Goal: Task Accomplishment & Management: Manage account settings

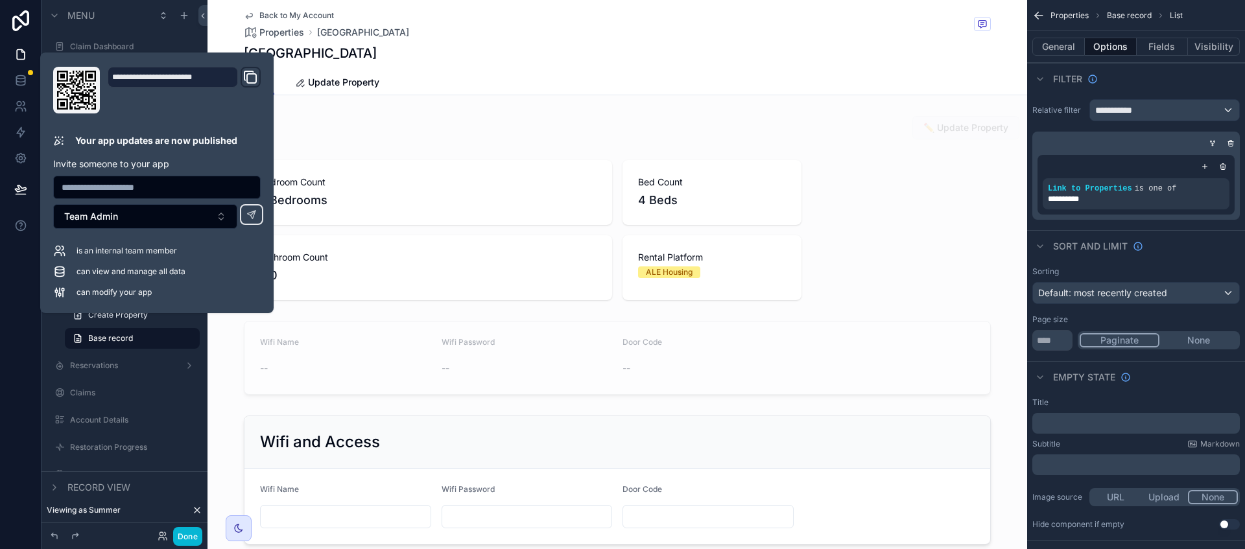
scroll to position [486, 0]
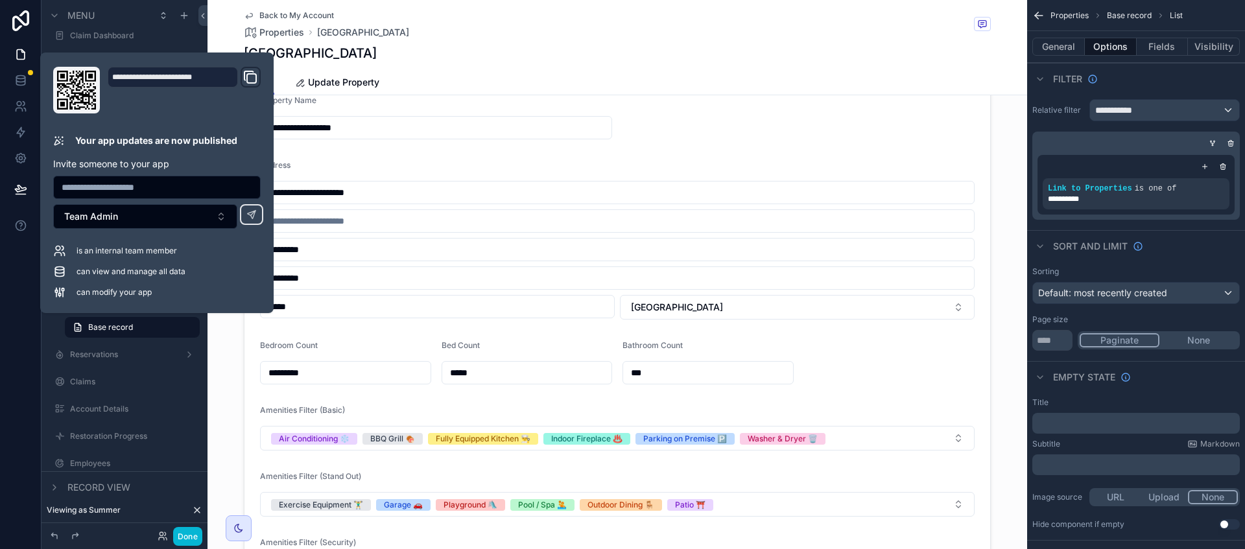
drag, startPoint x: 572, startPoint y: 75, endPoint x: 323, endPoint y: 73, distance: 249.0
click at [572, 75] on div "Details Update Property" at bounding box center [617, 82] width 747 height 25
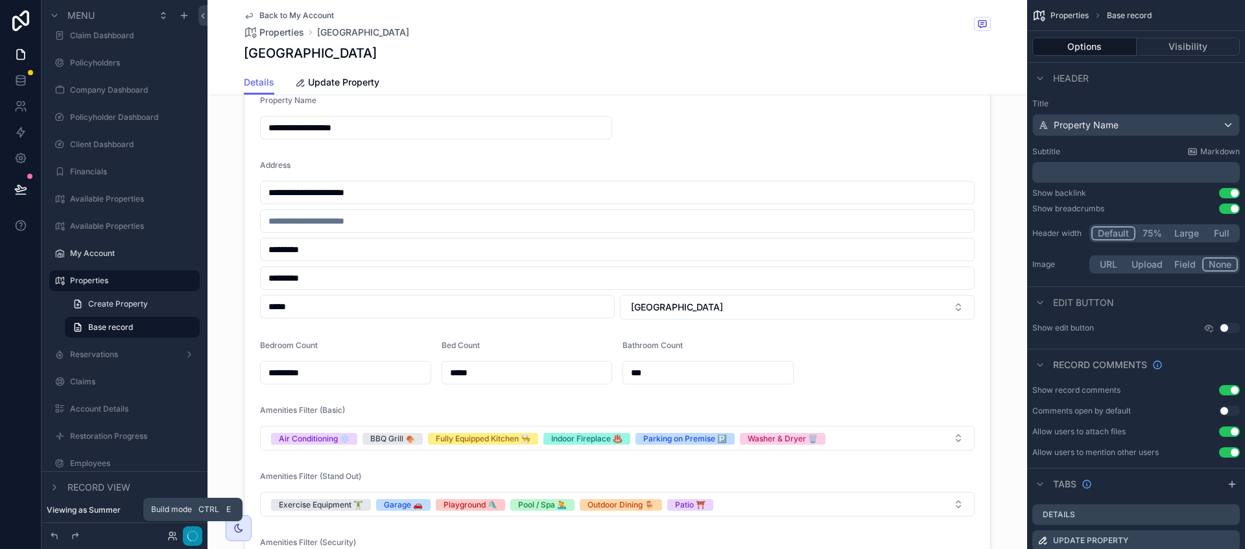
click at [192, 538] on icon "button" at bounding box center [192, 536] width 10 height 10
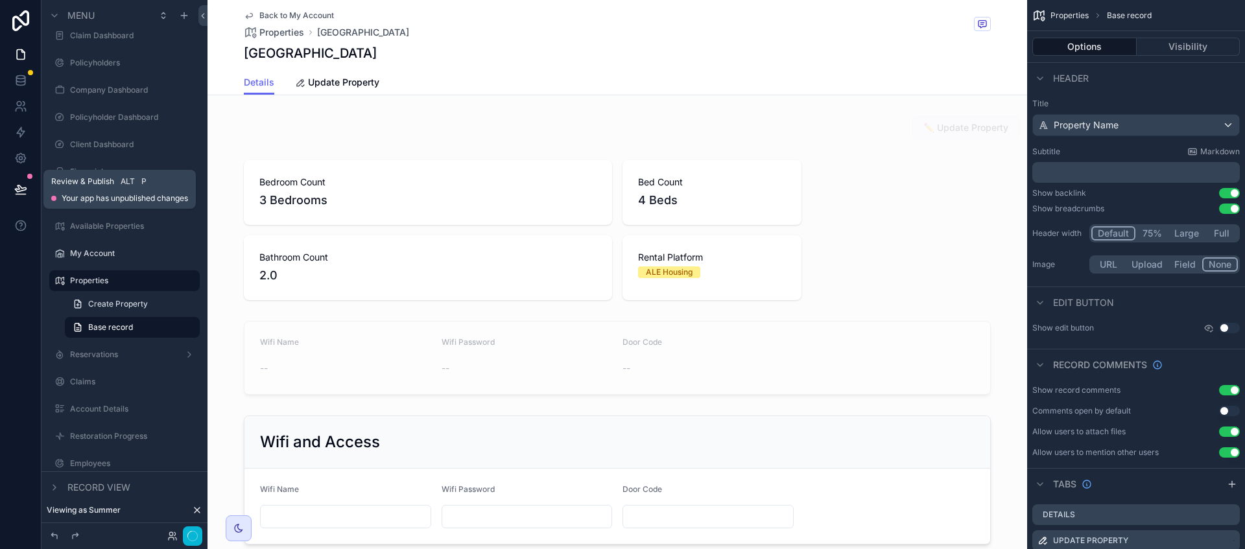
click at [18, 185] on icon at bounding box center [20, 188] width 11 height 6
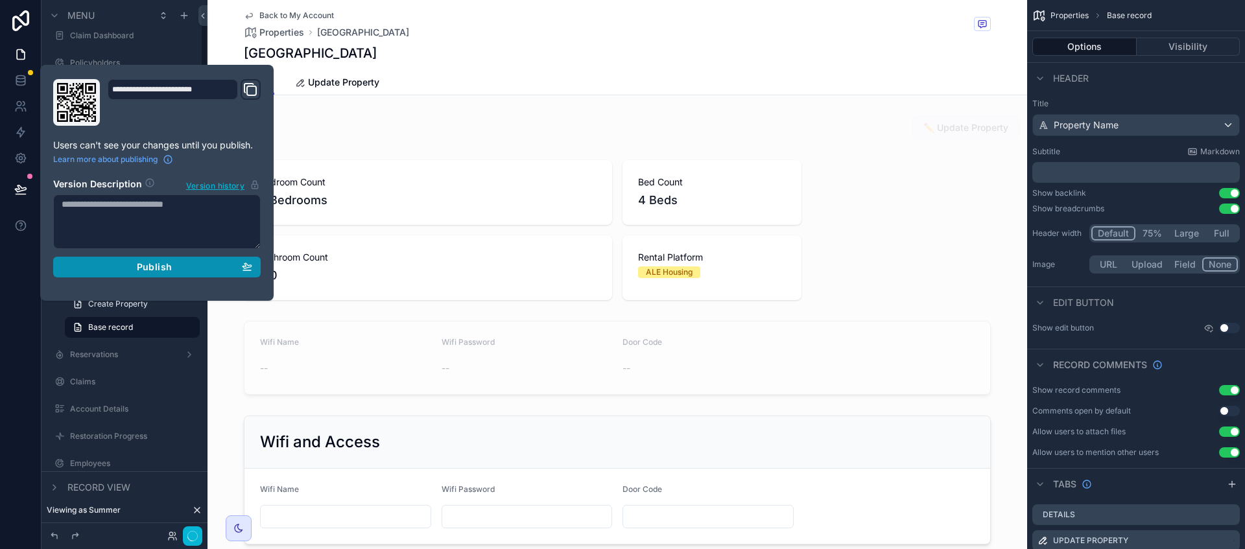
click at [171, 270] on span "Publish" at bounding box center [154, 267] width 35 height 12
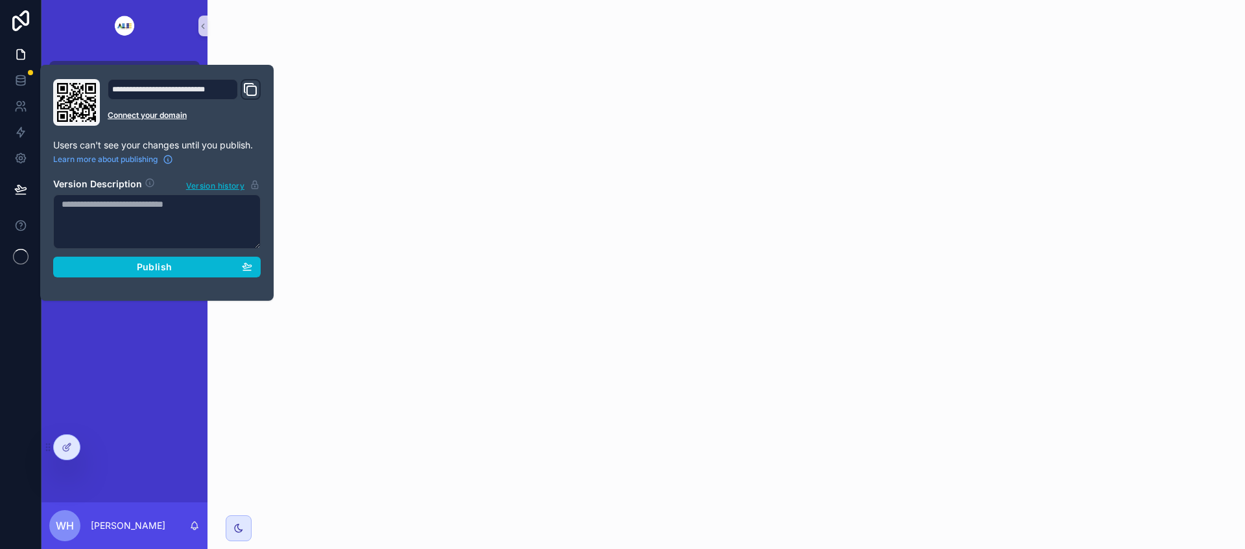
type input "**********"
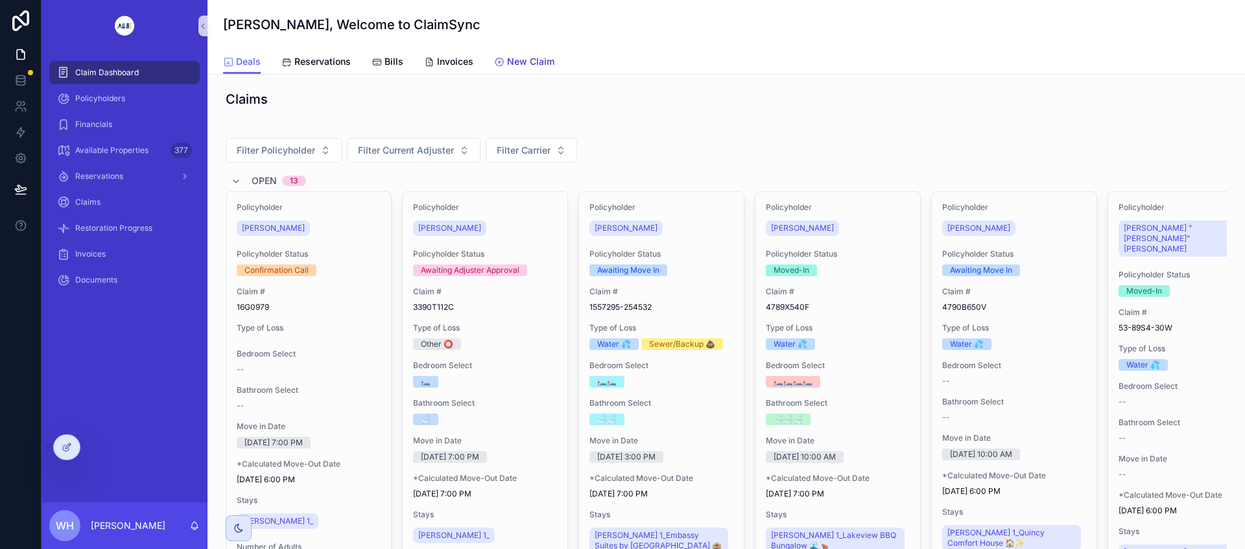
click at [518, 59] on span "New Claim" at bounding box center [530, 61] width 47 height 13
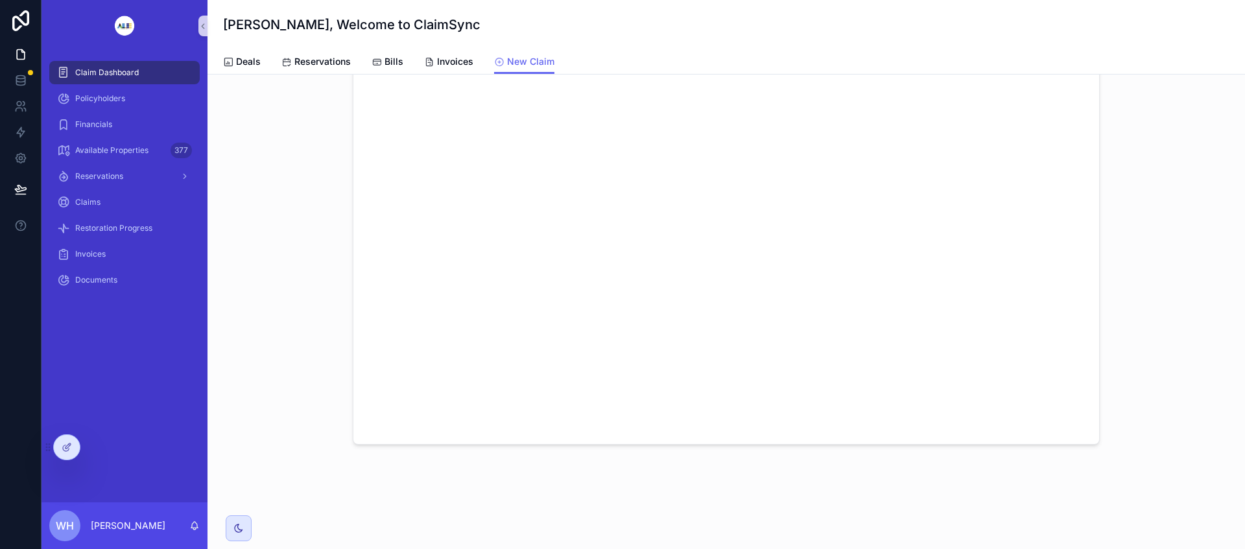
scroll to position [200, 0]
click at [460, 65] on span "Invoices" at bounding box center [455, 61] width 36 height 13
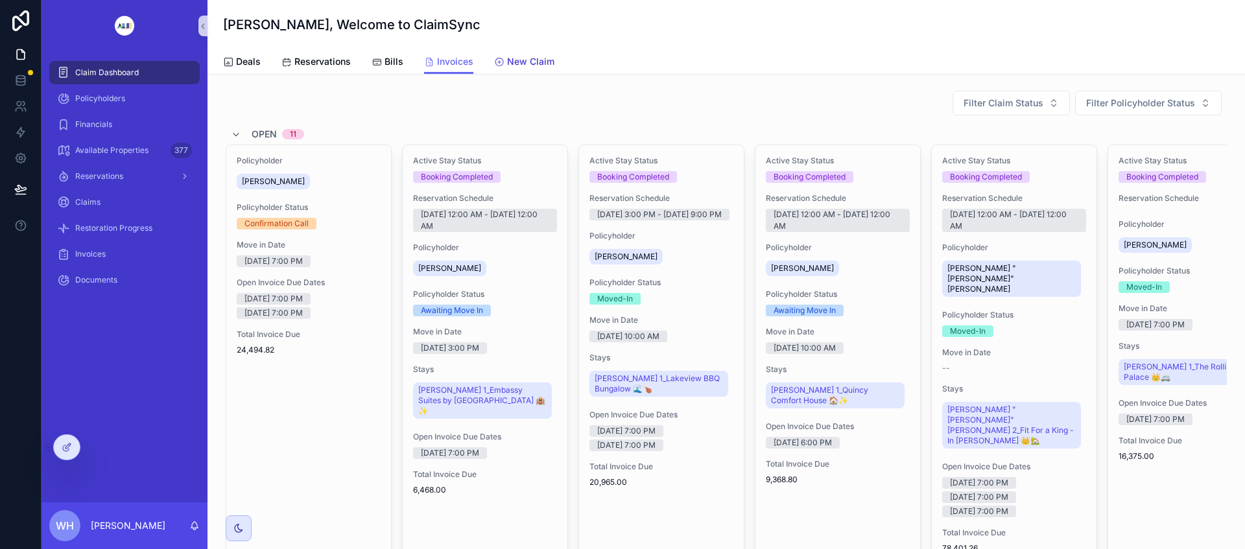
click at [528, 63] on span "New Claim" at bounding box center [530, 61] width 47 height 13
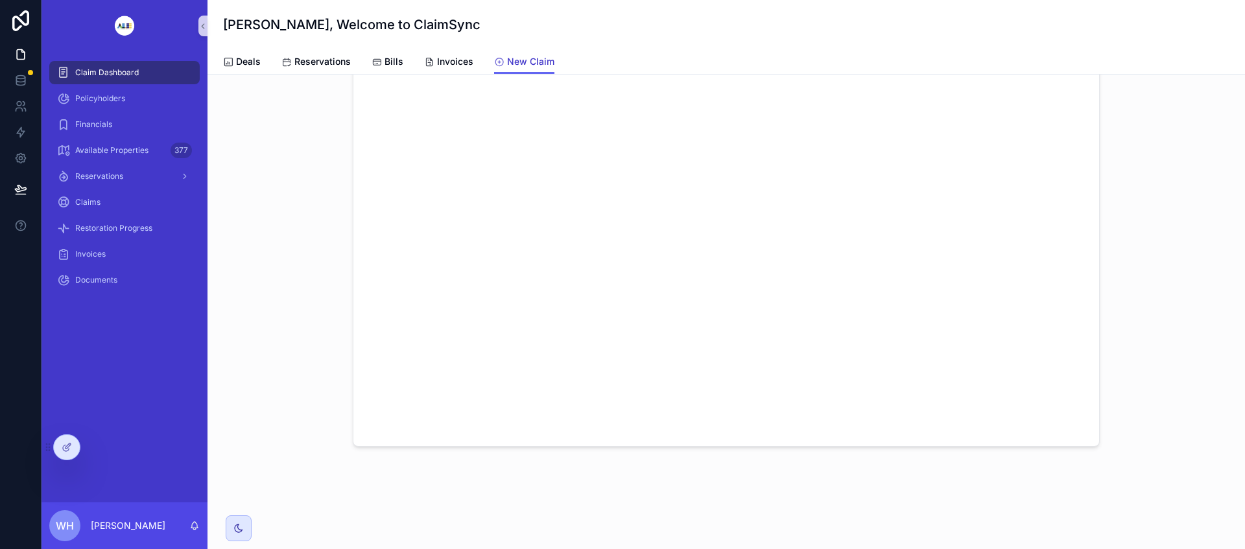
scroll to position [200, 0]
click at [135, 147] on span "Available Properties" at bounding box center [111, 150] width 73 height 10
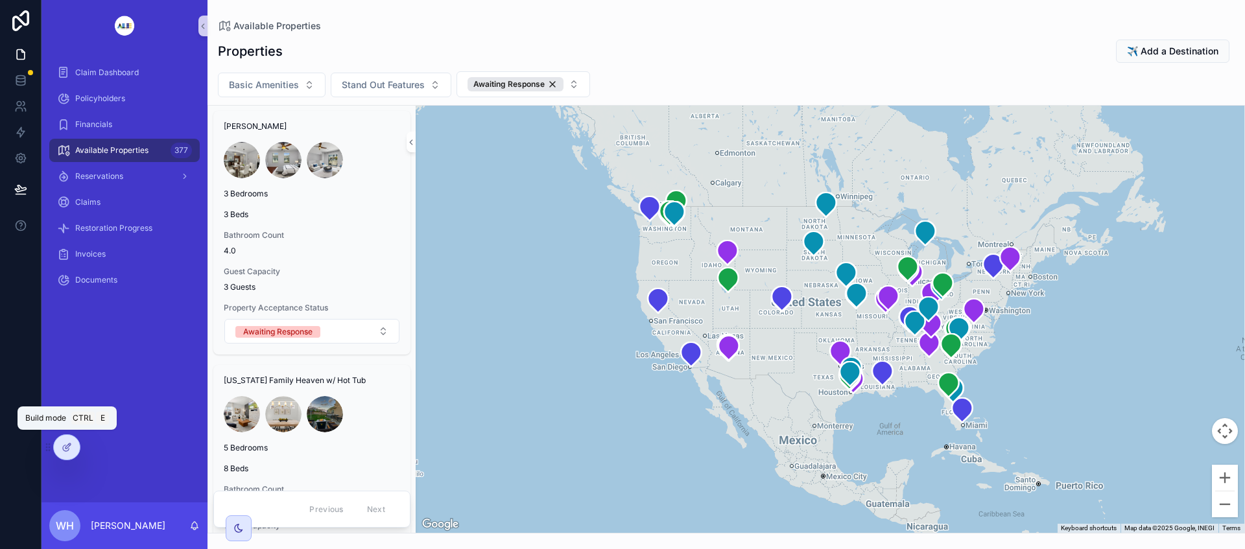
click at [64, 447] on icon at bounding box center [67, 447] width 10 height 10
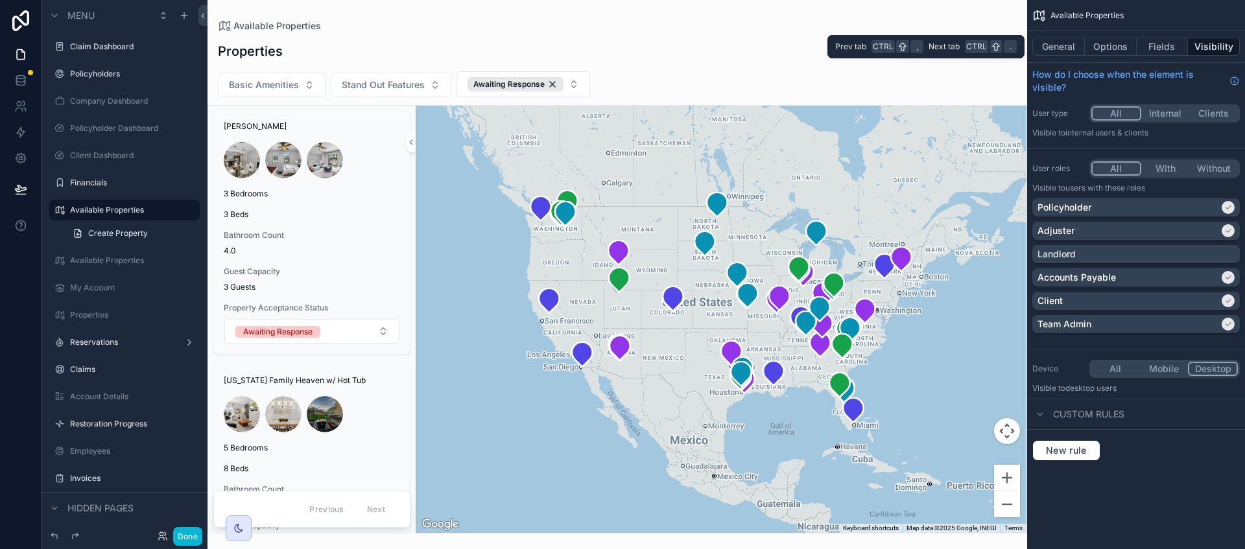
click at [1163, 51] on button "Fields" at bounding box center [1163, 47] width 52 height 18
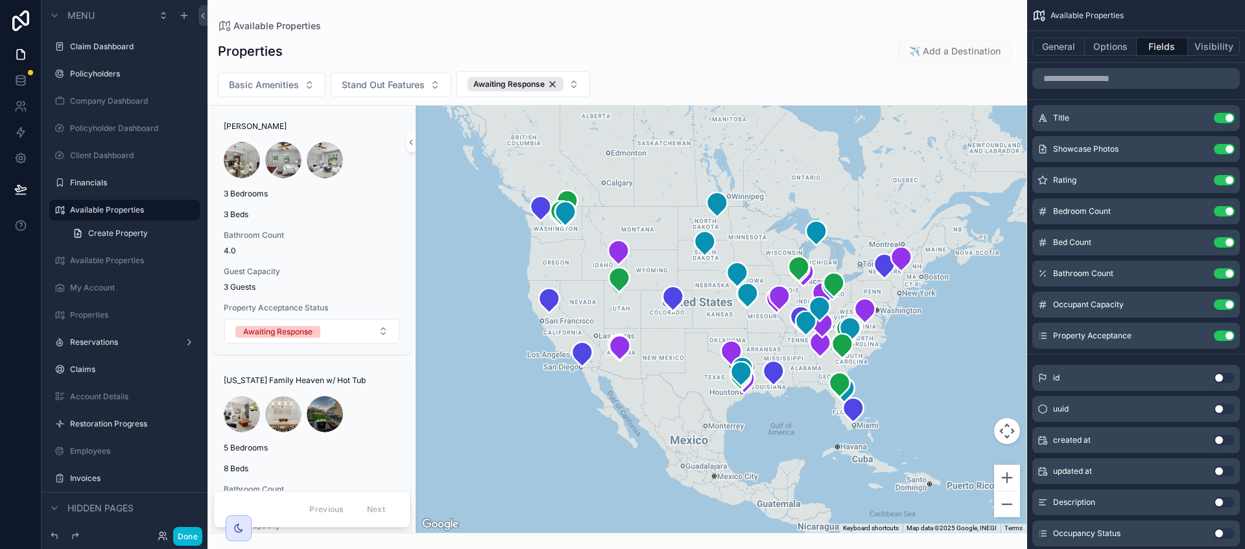
click at [0, 0] on icon "scrollable content" at bounding box center [0, 0] width 0 height 0
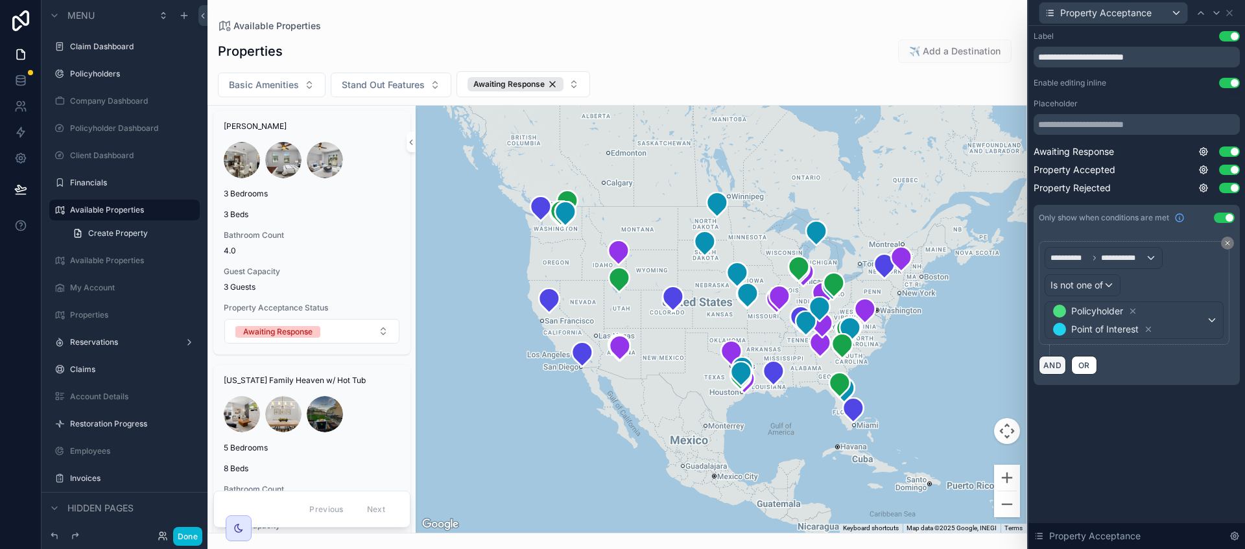
click at [1047, 368] on button "AND" at bounding box center [1052, 365] width 27 height 19
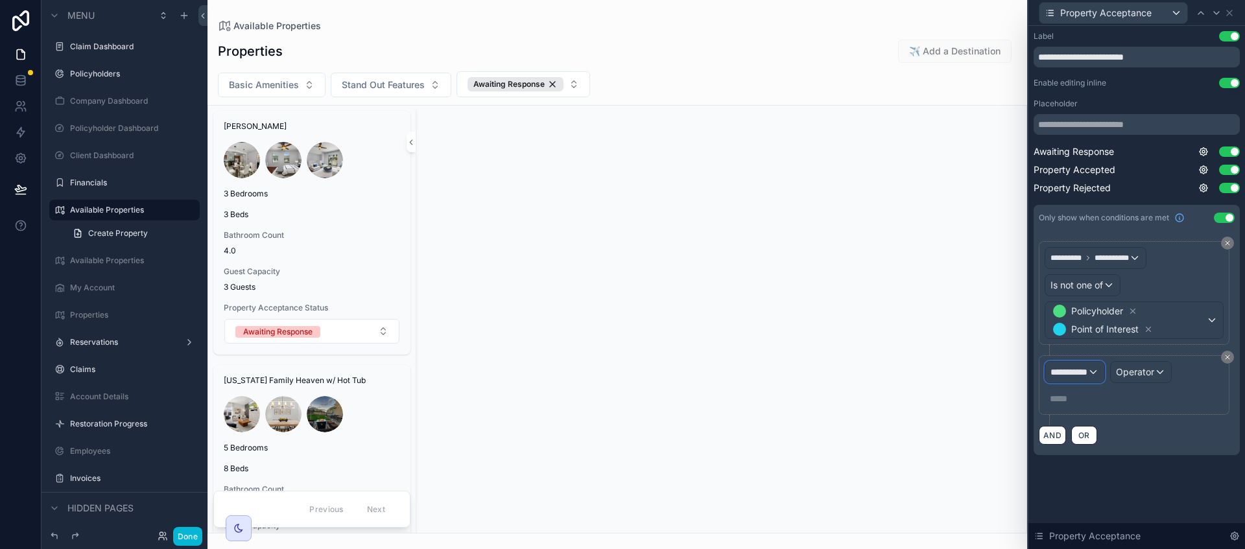
click at [1102, 377] on div "**********" at bounding box center [1074, 372] width 59 height 21
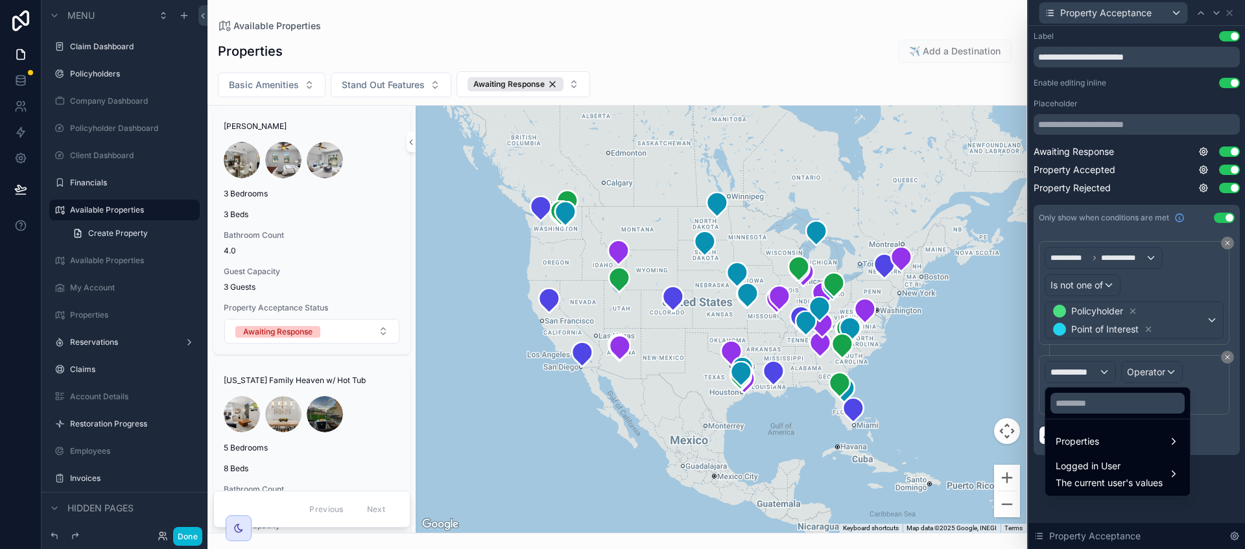
click at [1137, 468] on span "Logged in User" at bounding box center [1109, 466] width 107 height 16
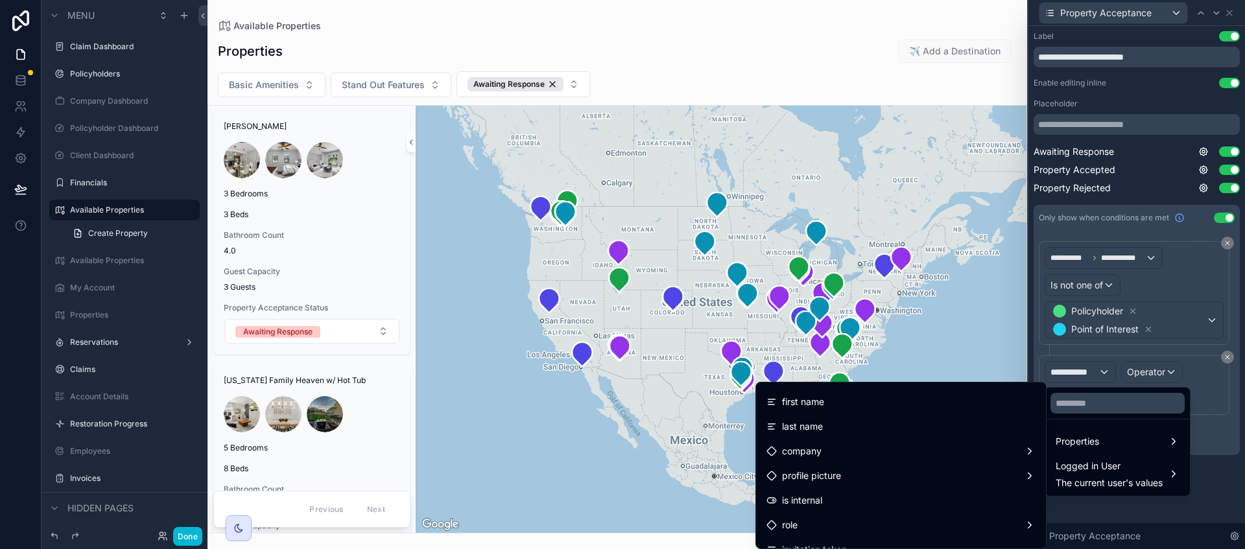
scroll to position [81, 0]
click at [841, 487] on div "role" at bounding box center [900, 489] width 269 height 16
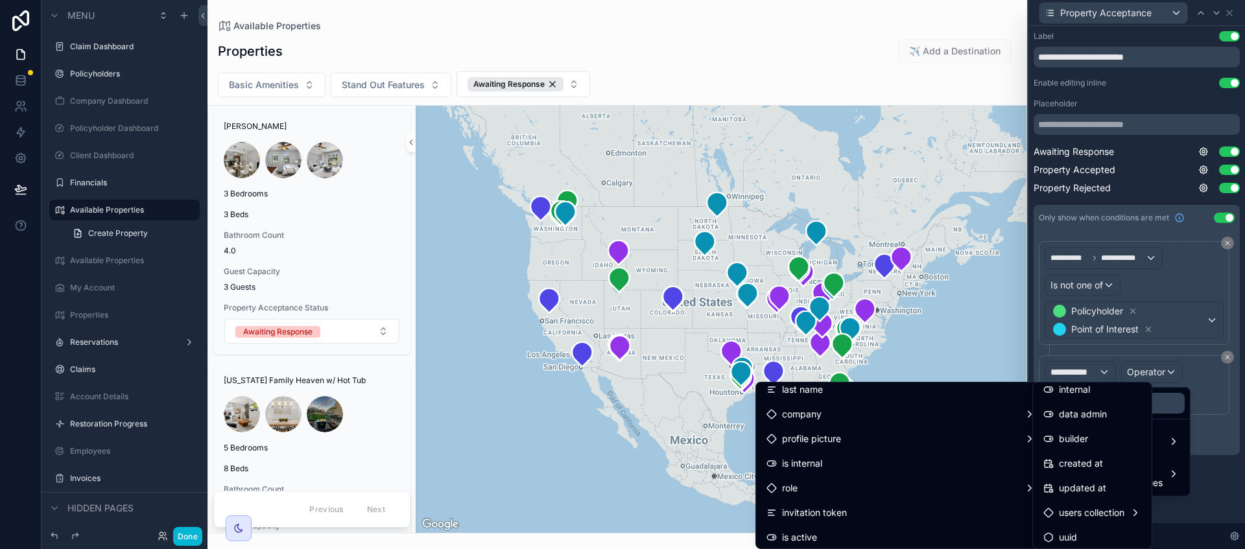
scroll to position [84, 0]
click at [1124, 506] on span "users collection" at bounding box center [1091, 510] width 65 height 16
click at [1106, 510] on span "users collection" at bounding box center [1091, 510] width 65 height 16
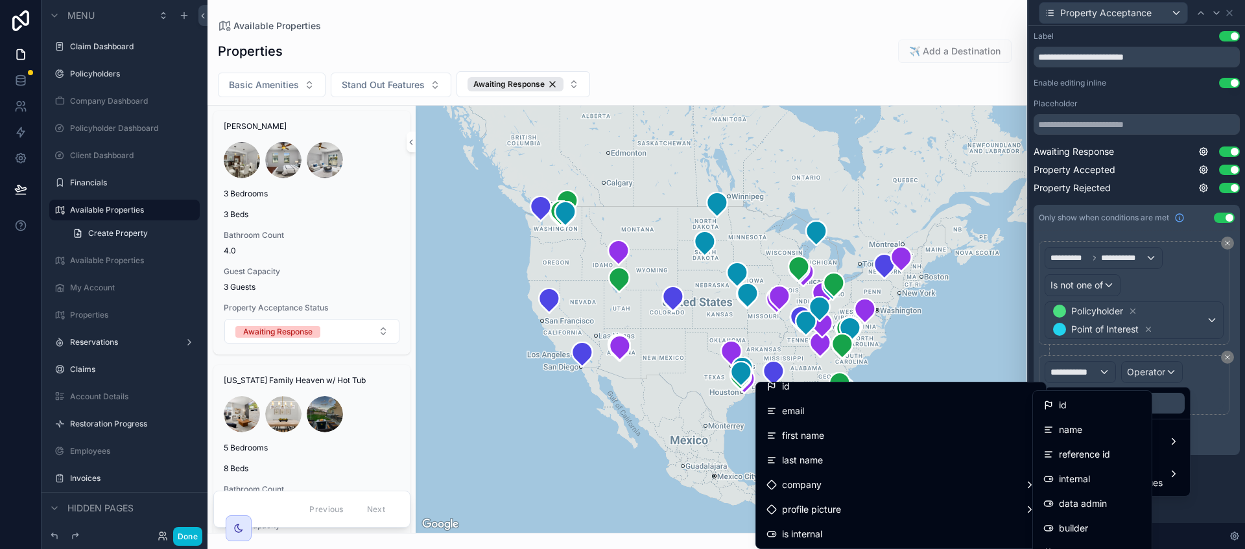
scroll to position [0, 0]
click at [1231, 358] on div at bounding box center [1136, 274] width 217 height 549
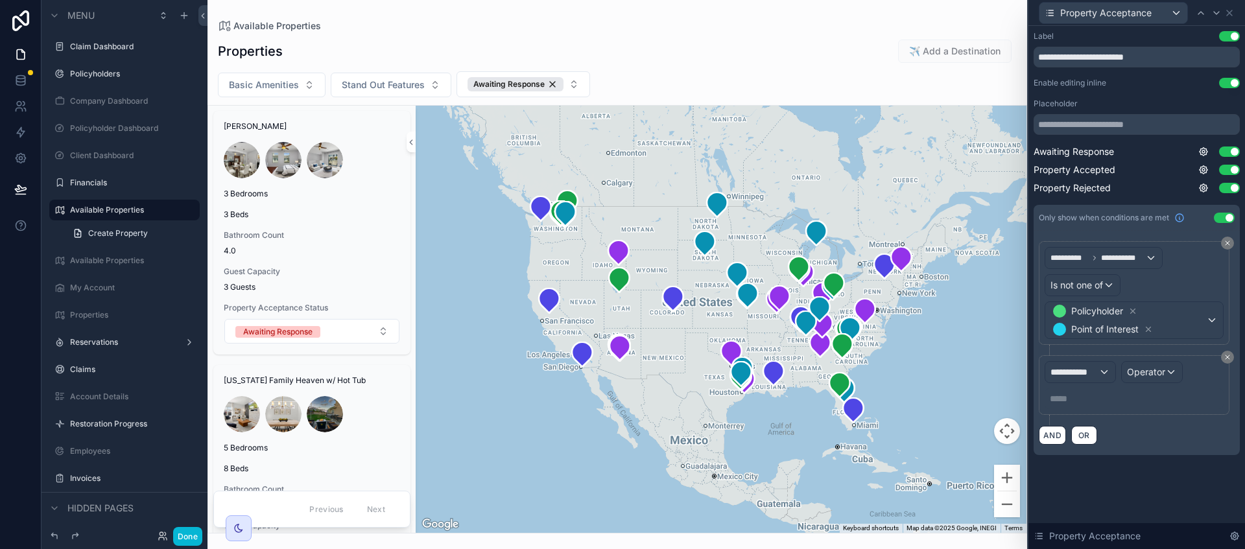
click at [1231, 358] on icon at bounding box center [1228, 357] width 8 height 8
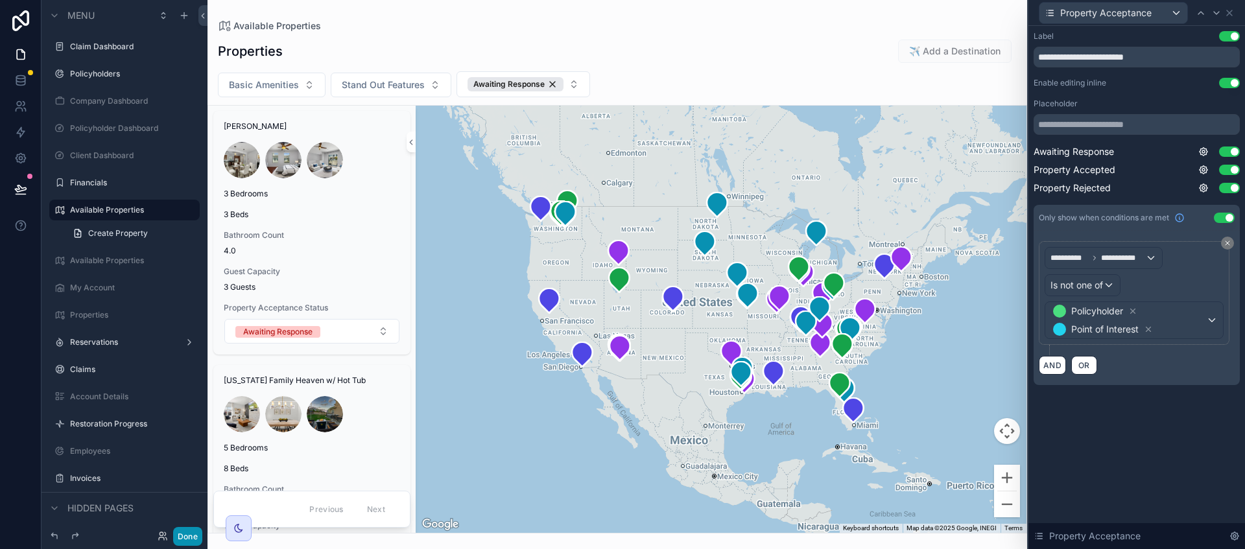
click at [185, 532] on button "Done" at bounding box center [187, 536] width 29 height 19
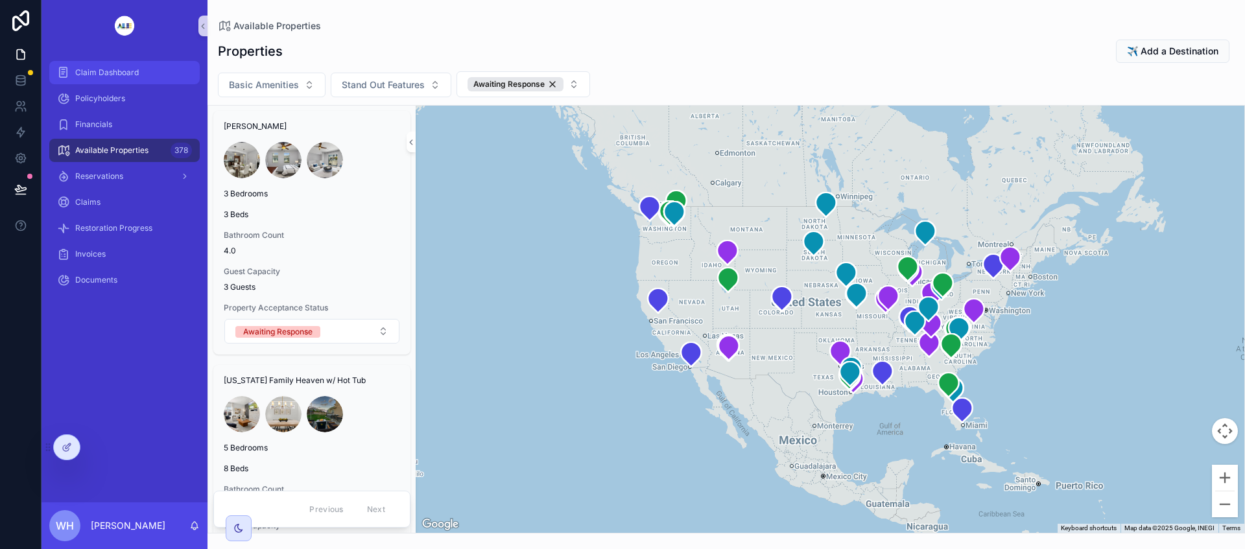
click at [115, 72] on span "Claim Dashboard" at bounding box center [107, 72] width 64 height 10
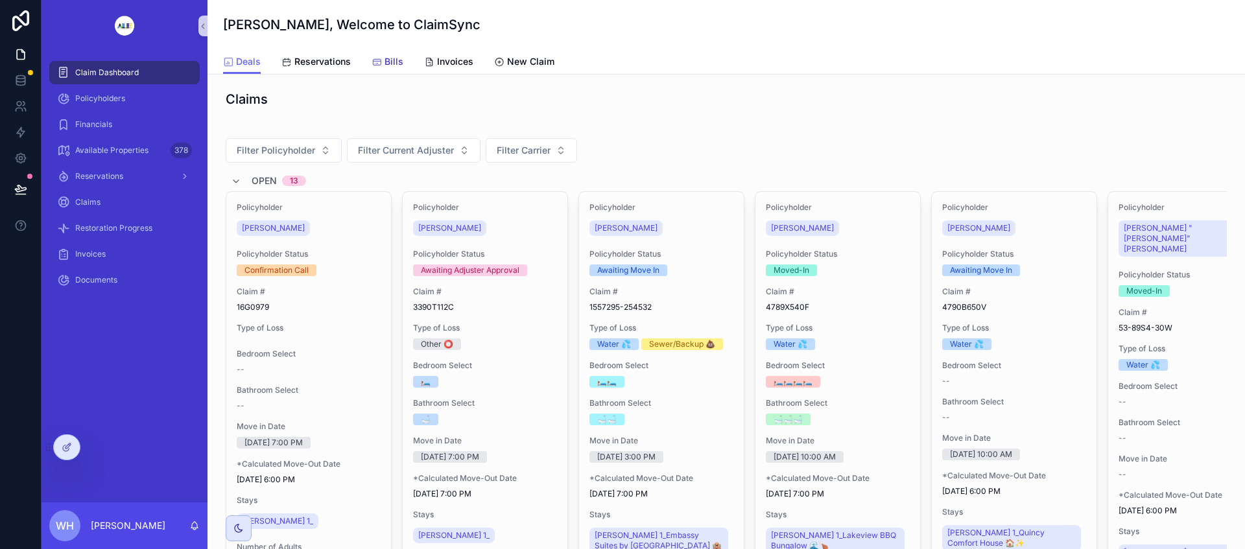
click at [395, 62] on span "Bills" at bounding box center [394, 61] width 19 height 13
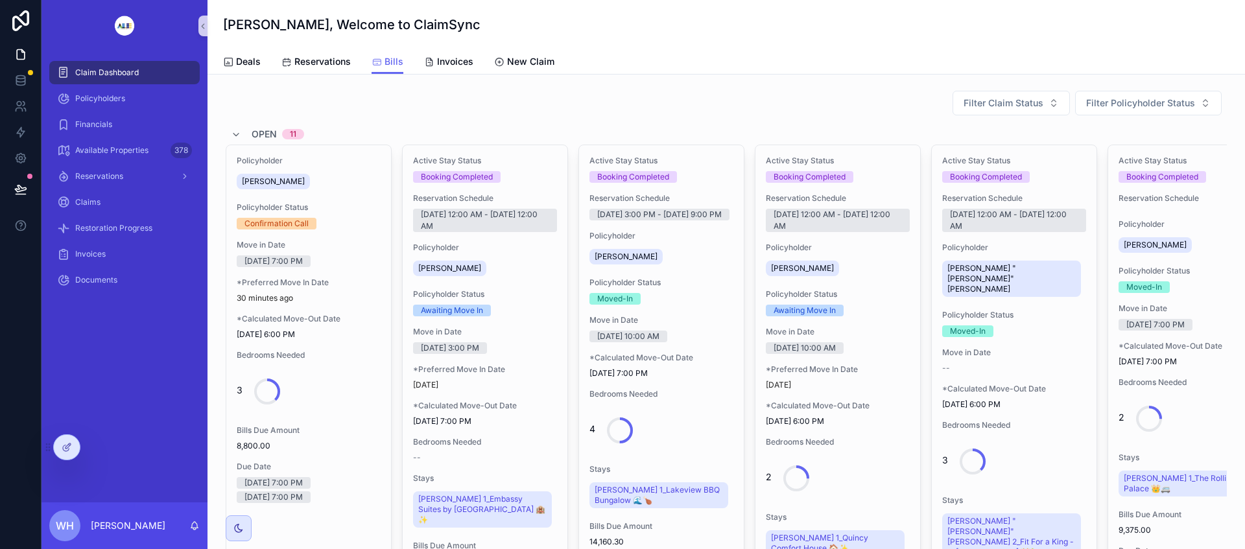
click at [356, 289] on div "*Preferred Move In Date 30 minutes ago" at bounding box center [309, 291] width 144 height 26
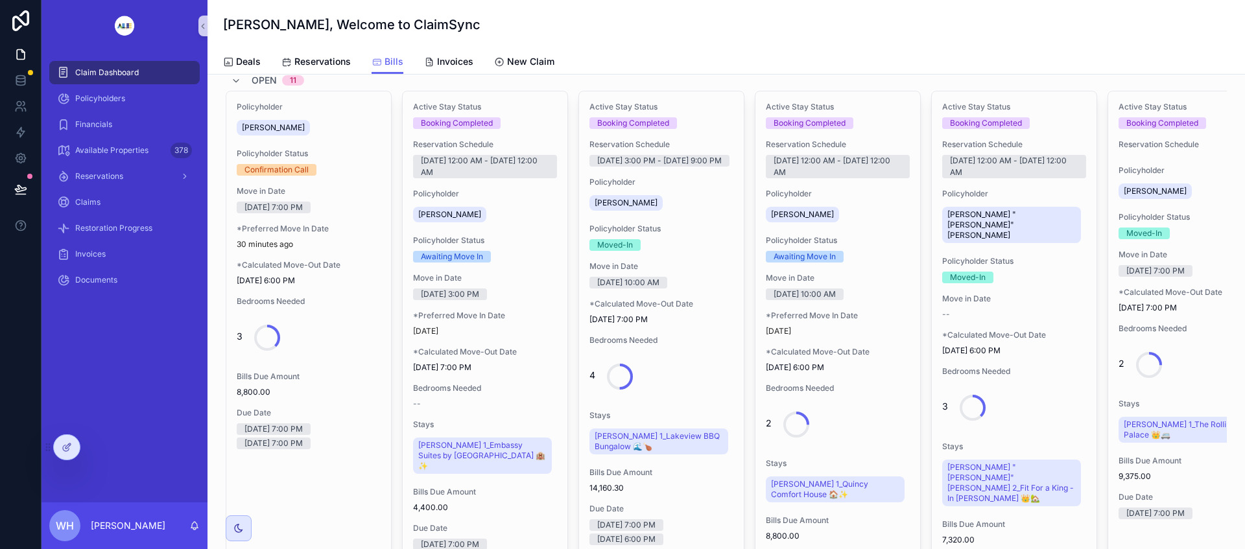
scroll to position [81, 0]
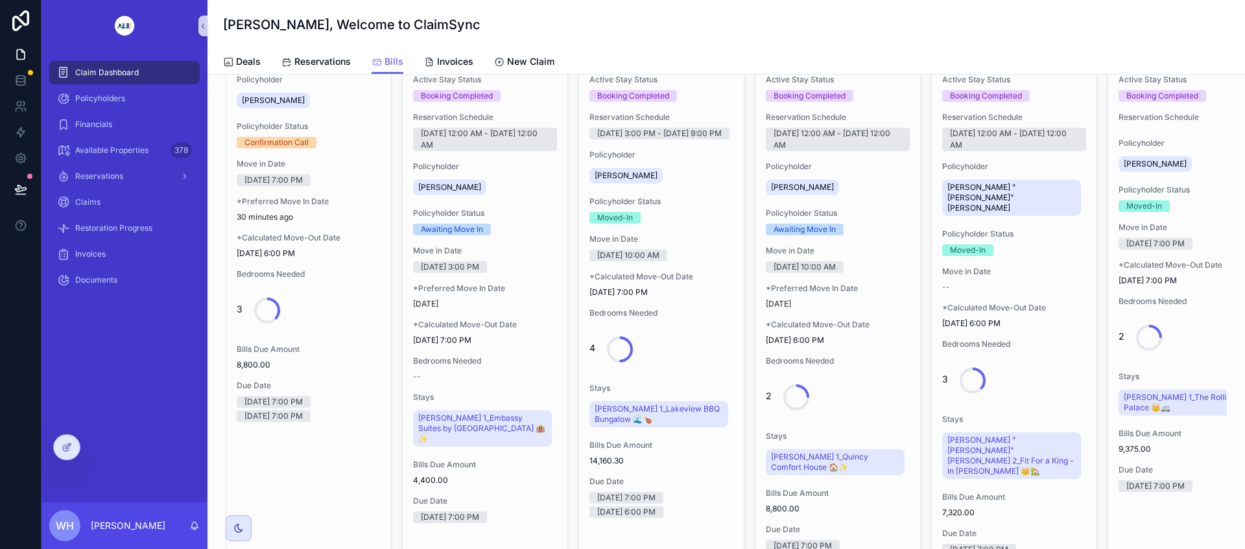
click at [519, 309] on div "Active Stay Status Booking Completed Reservation Schedule [DATE] 12:00 AM - [DA…" at bounding box center [485, 517] width 165 height 907
click at [521, 309] on div "[DATE]" at bounding box center [485, 304] width 144 height 10
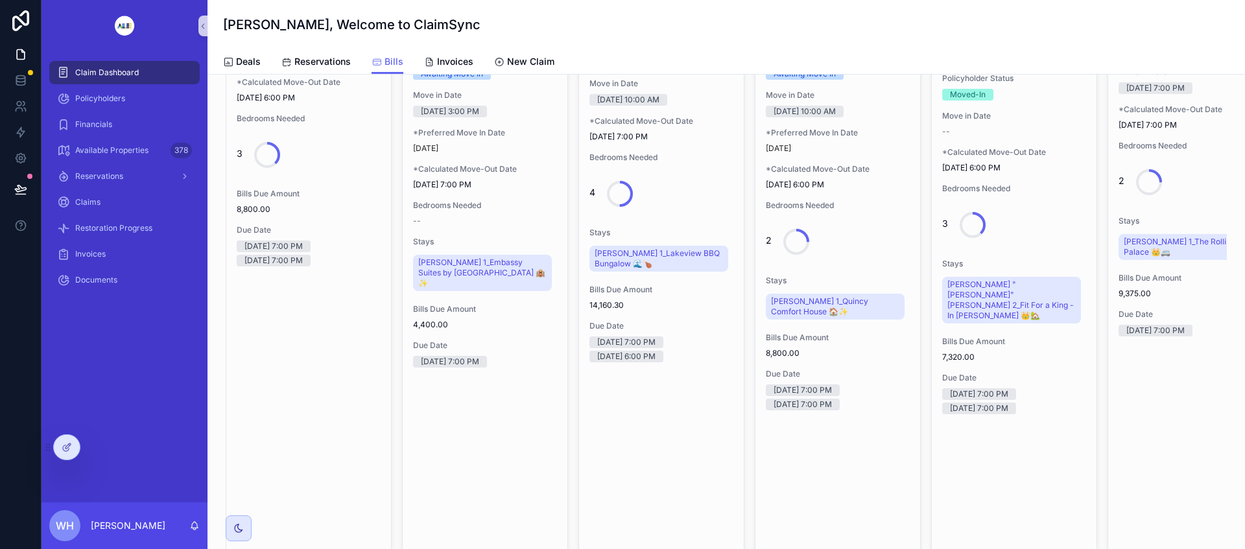
scroll to position [0, 0]
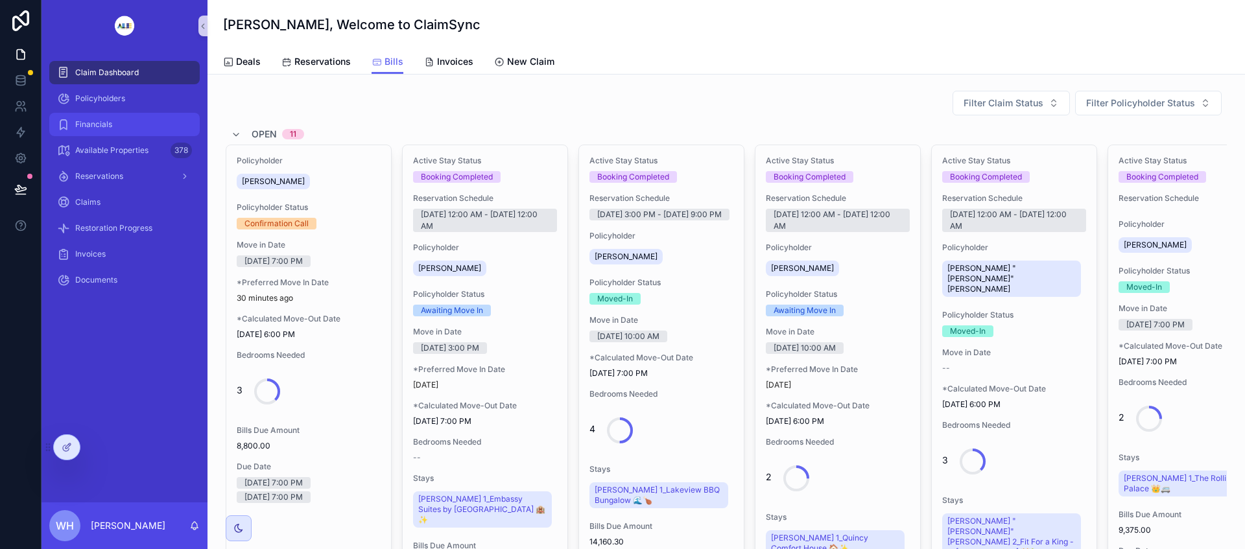
click at [126, 125] on div "Financials" at bounding box center [124, 124] width 135 height 21
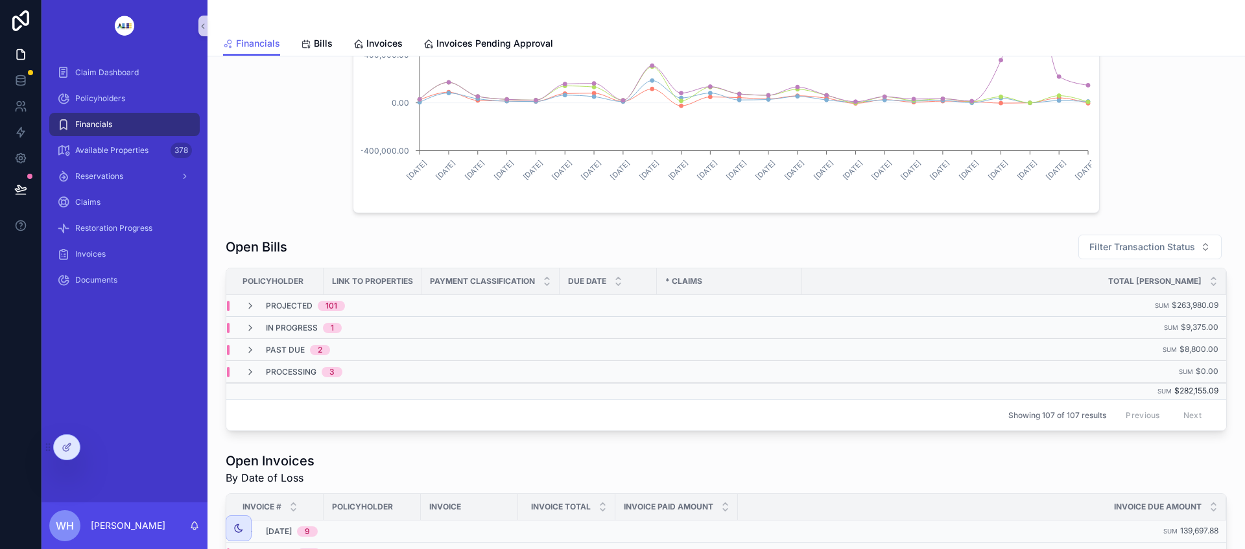
scroll to position [486, 0]
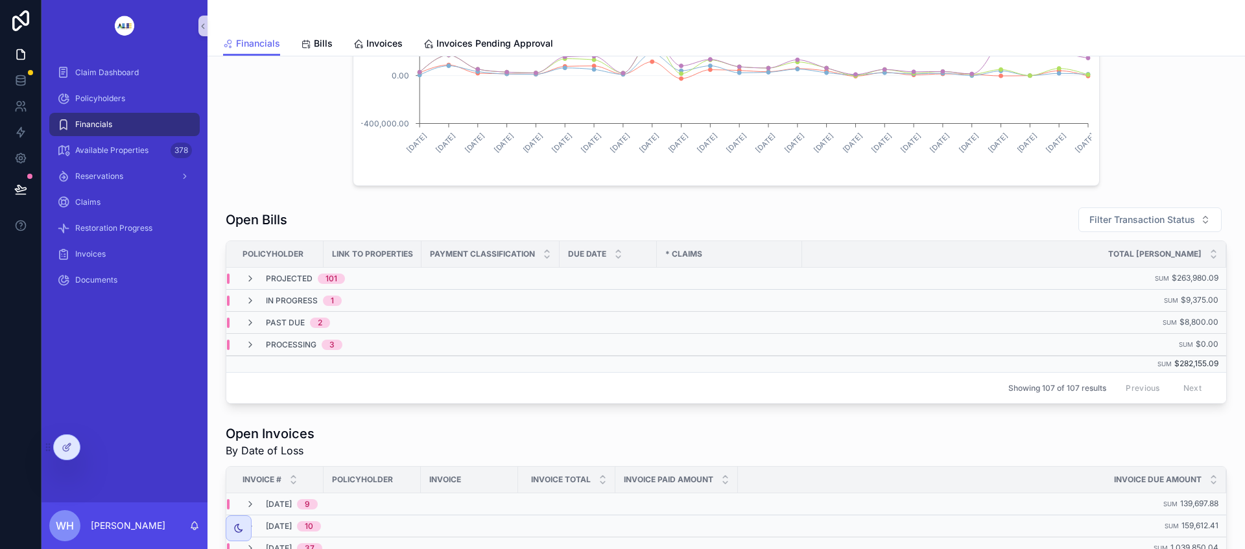
click at [250, 278] on icon "scrollable content" at bounding box center [250, 279] width 10 height 10
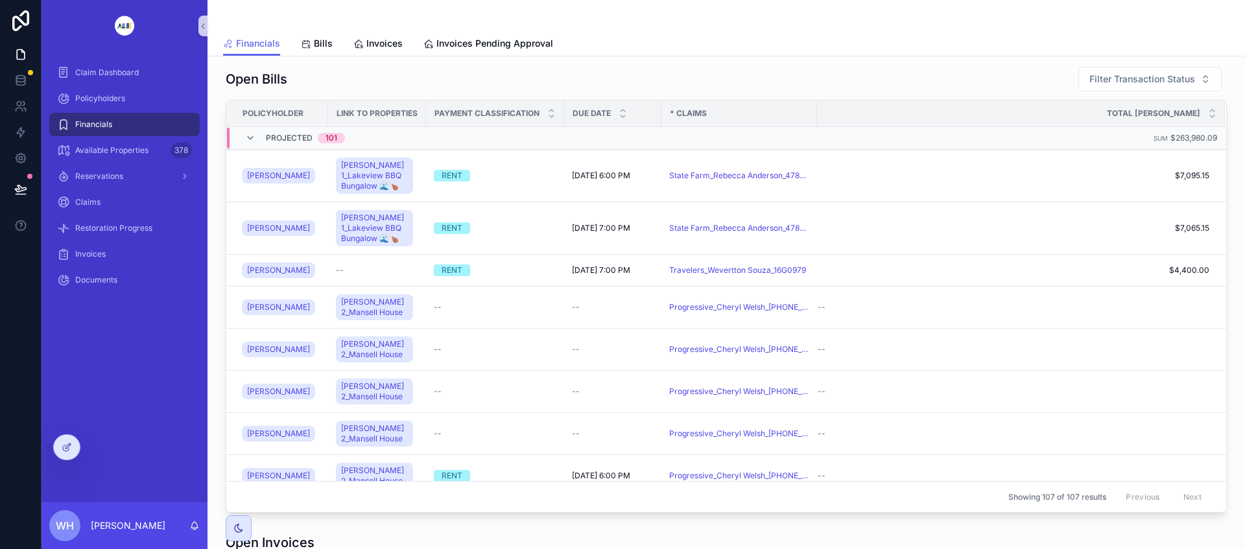
scroll to position [567, 0]
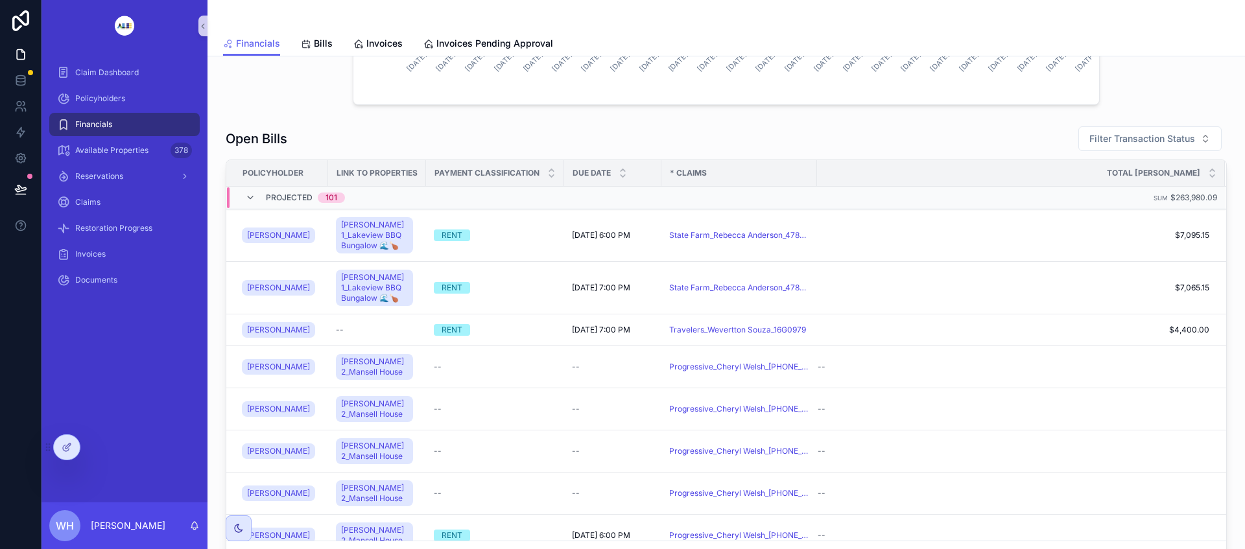
click at [254, 198] on icon "scrollable content" at bounding box center [250, 198] width 10 height 10
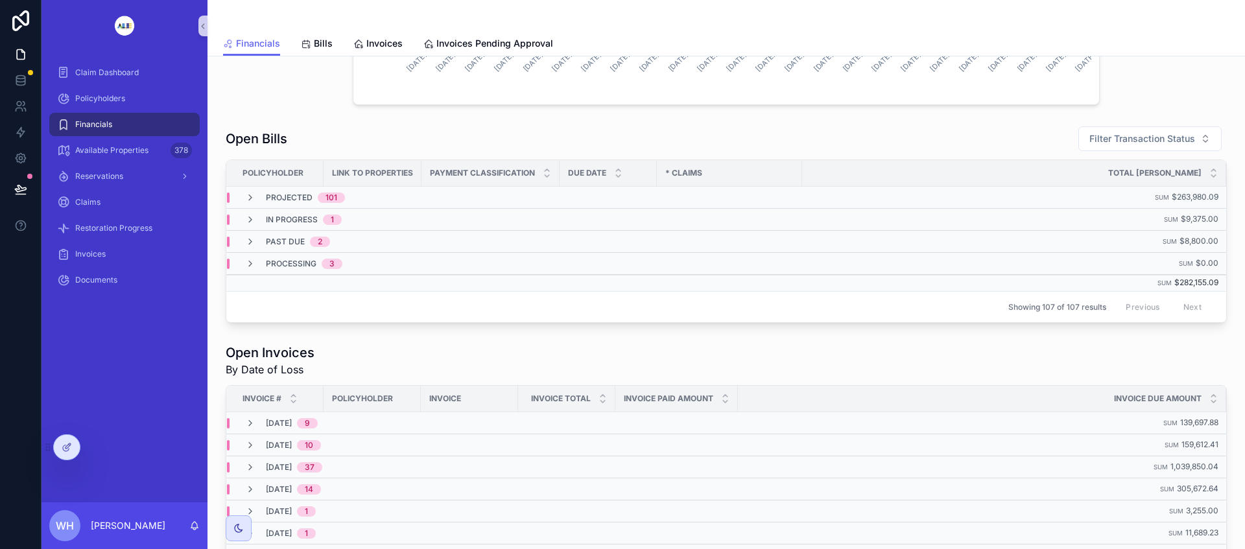
click at [252, 220] on icon "scrollable content" at bounding box center [250, 220] width 10 height 10
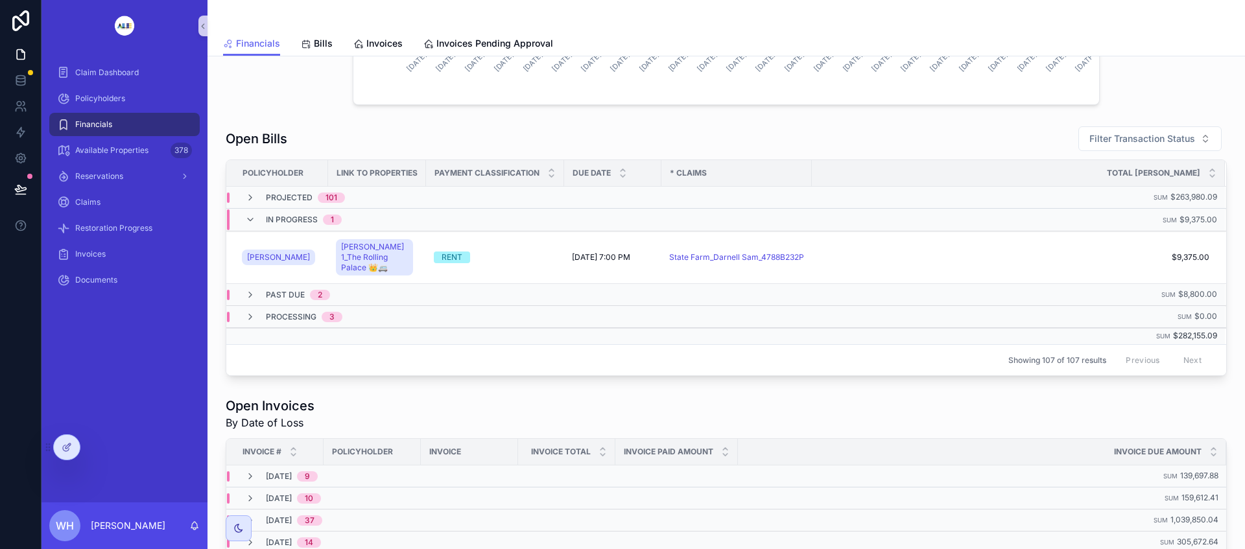
click at [252, 200] on icon "scrollable content" at bounding box center [250, 198] width 10 height 10
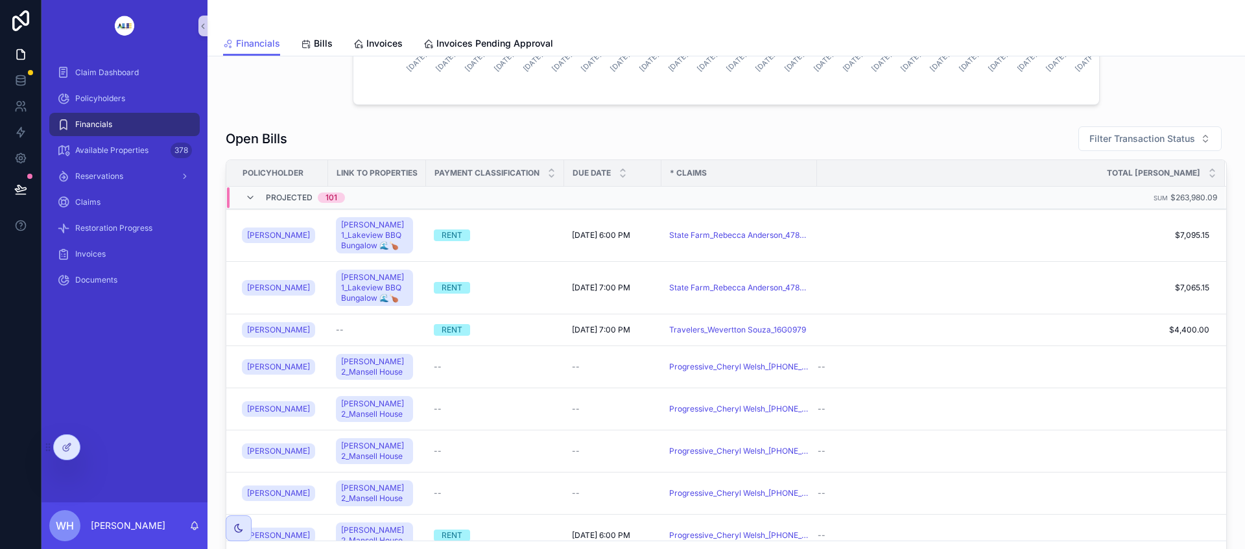
click at [246, 198] on icon "scrollable content" at bounding box center [250, 198] width 10 height 10
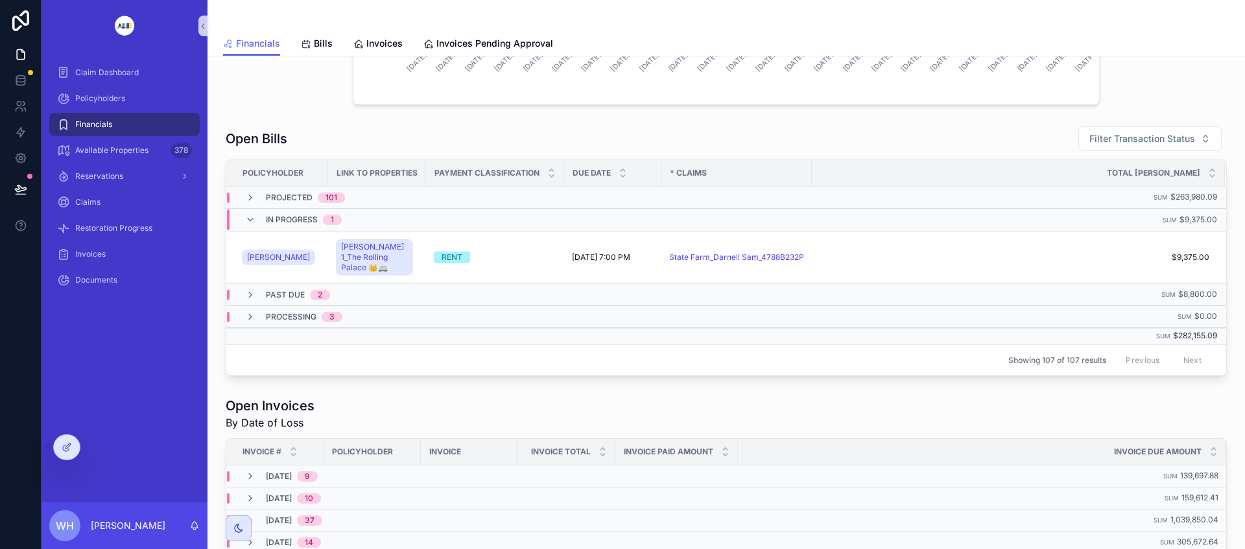
click at [522, 248] on td "RENT" at bounding box center [495, 258] width 138 height 53
click at [925, 255] on span "$9,375.00" at bounding box center [1011, 257] width 397 height 10
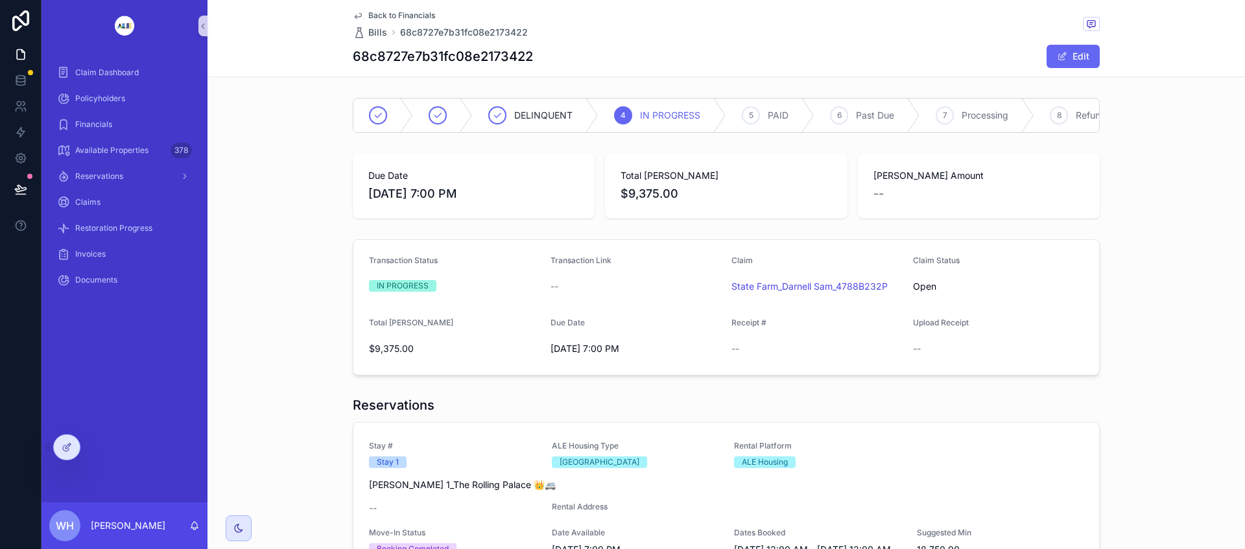
click at [410, 292] on div "IN PROGRESS" at bounding box center [403, 286] width 52 height 12
click at [1064, 57] on button "Edit" at bounding box center [1073, 56] width 53 height 23
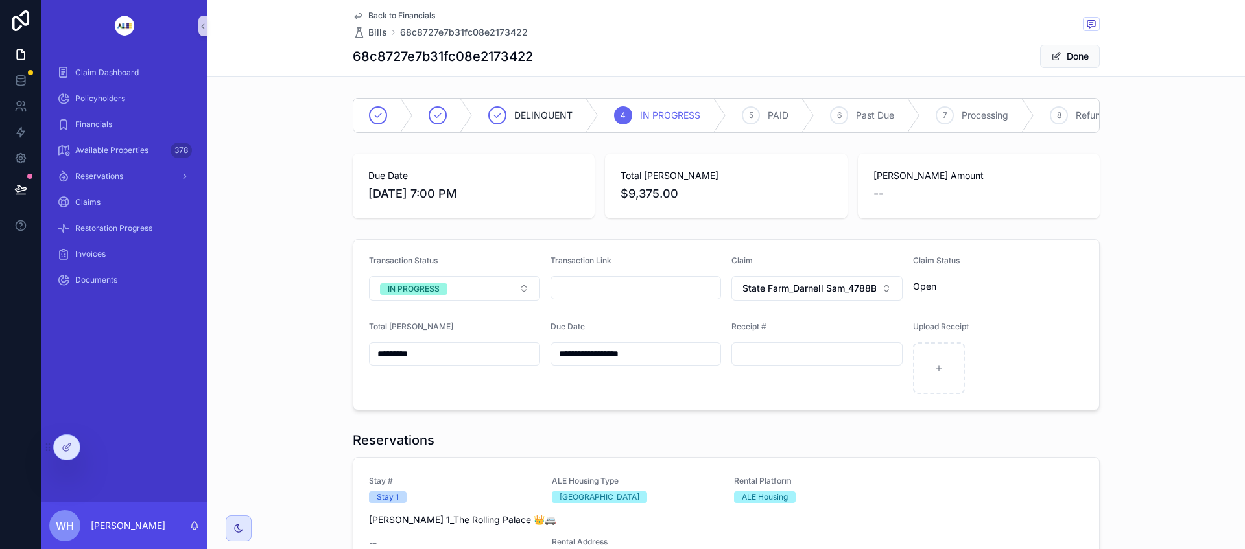
click at [500, 290] on button "IN PROGRESS" at bounding box center [454, 288] width 171 height 25
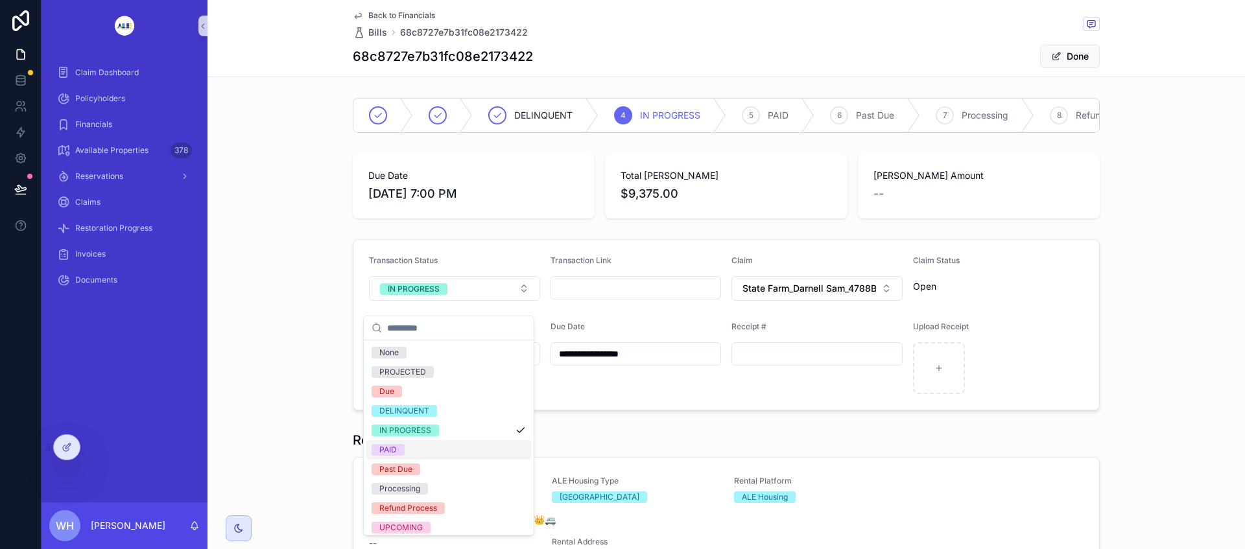
click at [424, 450] on div "PAID" at bounding box center [448, 449] width 165 height 19
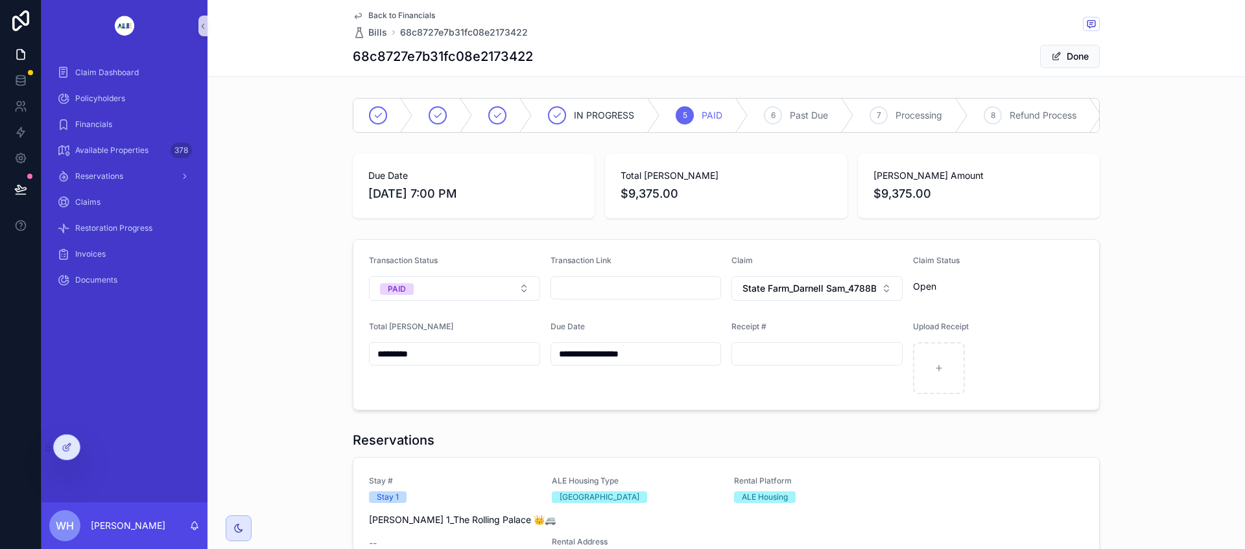
click at [783, 363] on input "scrollable content" at bounding box center [817, 354] width 170 height 18
paste input "********"
type input "********"
click at [1031, 287] on div "Claim Status Open" at bounding box center [998, 277] width 171 height 45
click at [1060, 54] on button "Done" at bounding box center [1070, 56] width 60 height 23
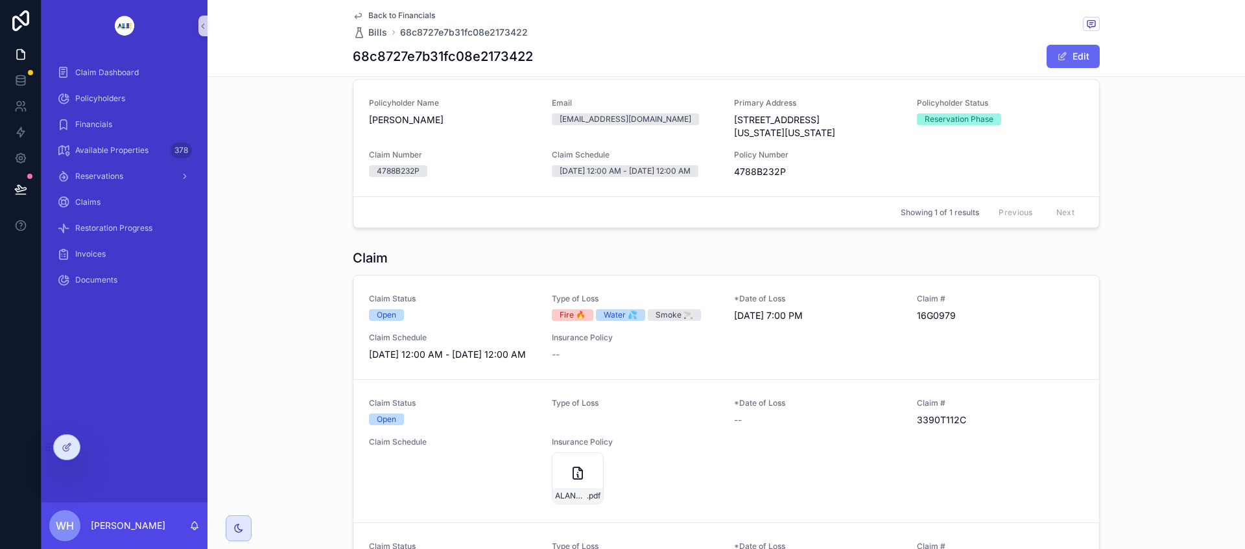
scroll to position [519, 0]
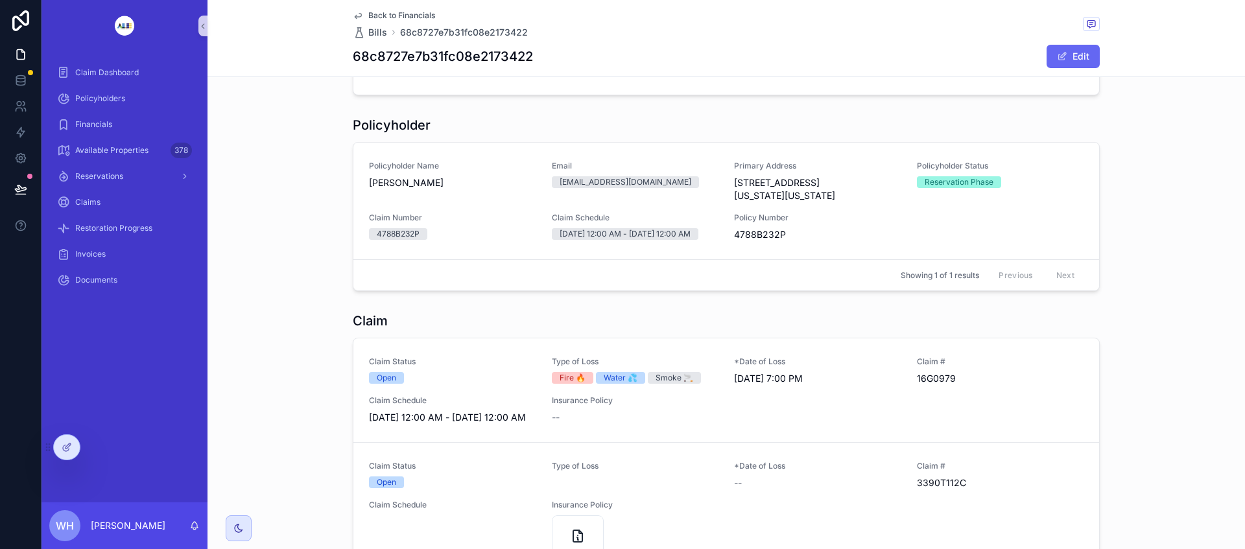
click at [64, 448] on icon at bounding box center [67, 447] width 10 height 10
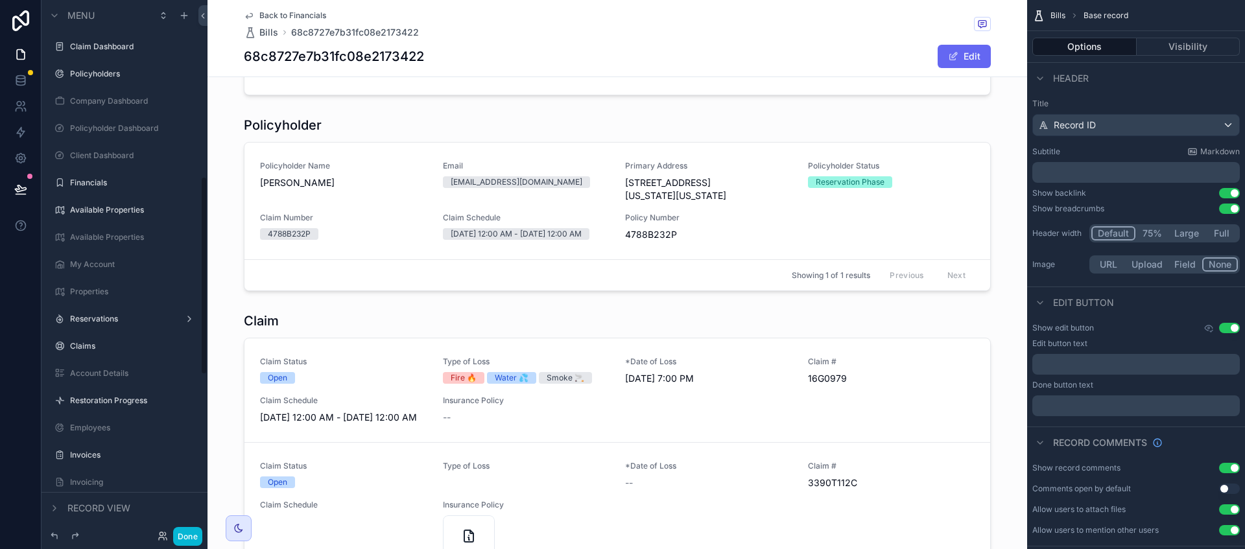
scroll to position [474, 0]
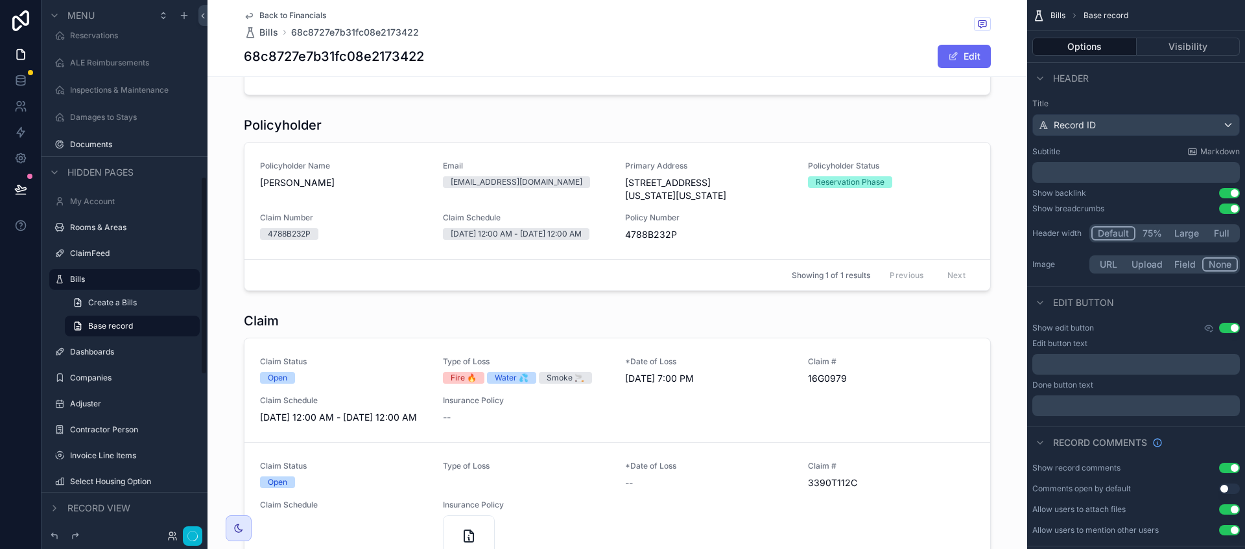
click at [379, 355] on div "scrollable content" at bounding box center [618, 531] width 820 height 448
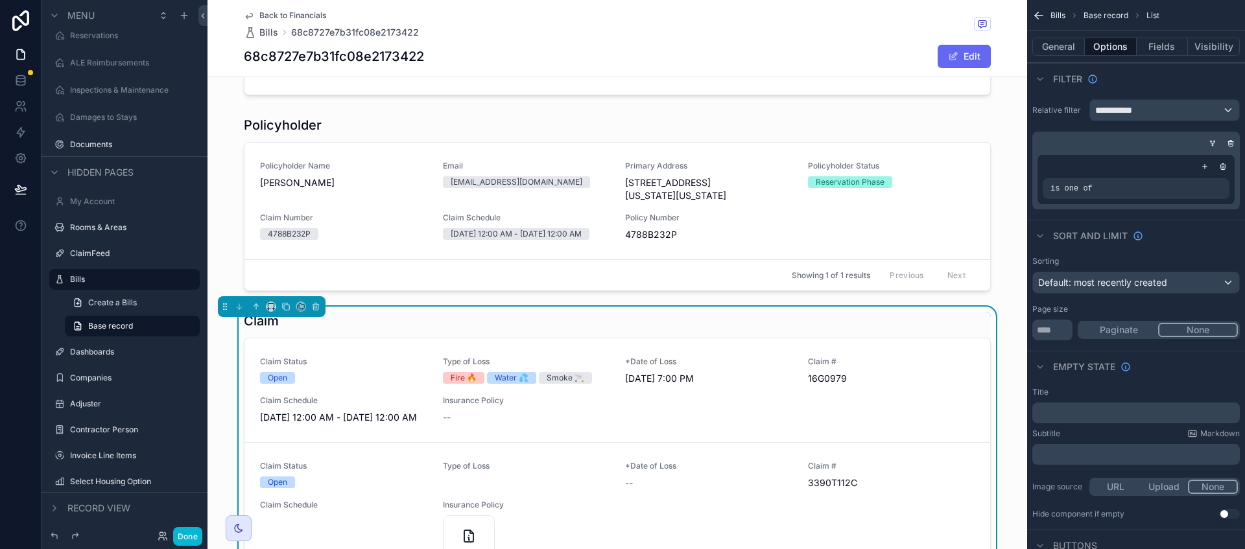
click at [689, 330] on div "Claim" at bounding box center [617, 321] width 747 height 18
click at [1179, 111] on div "**********" at bounding box center [1164, 110] width 149 height 21
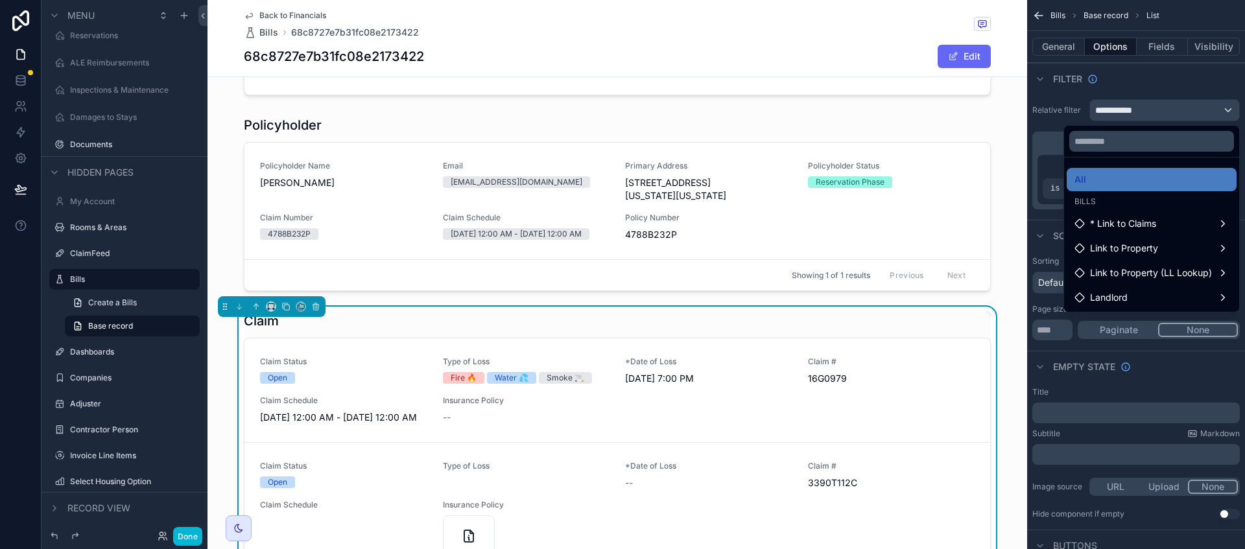
click at [1161, 228] on div "* Link to Claims" at bounding box center [1152, 224] width 154 height 16
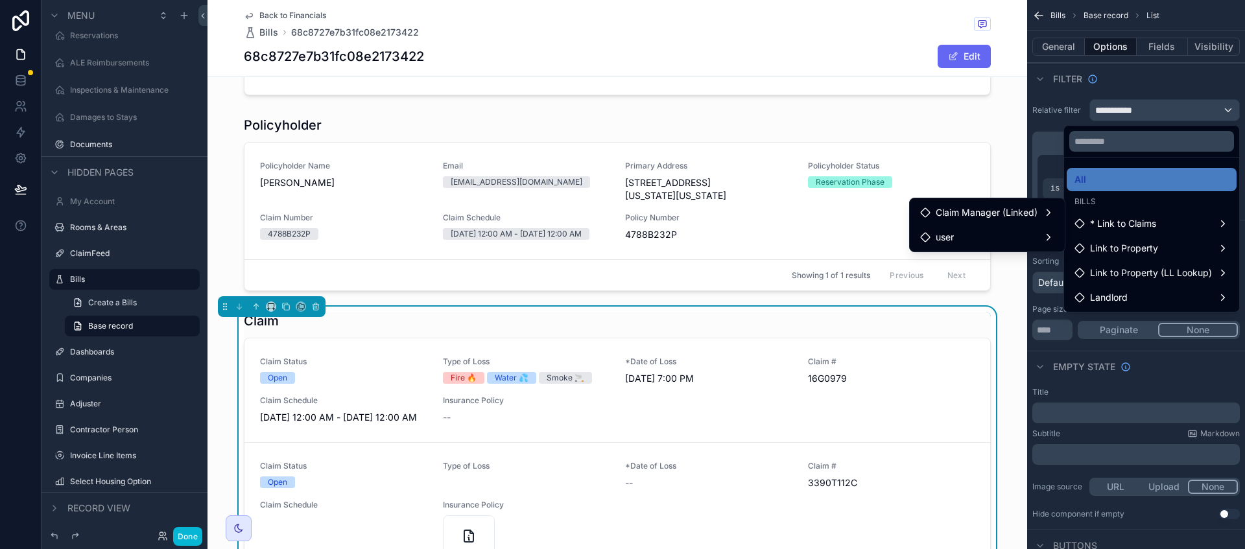
click at [1043, 239] on div "user" at bounding box center [987, 238] width 134 height 16
click at [1131, 301] on div "Claims" at bounding box center [1130, 300] width 111 height 16
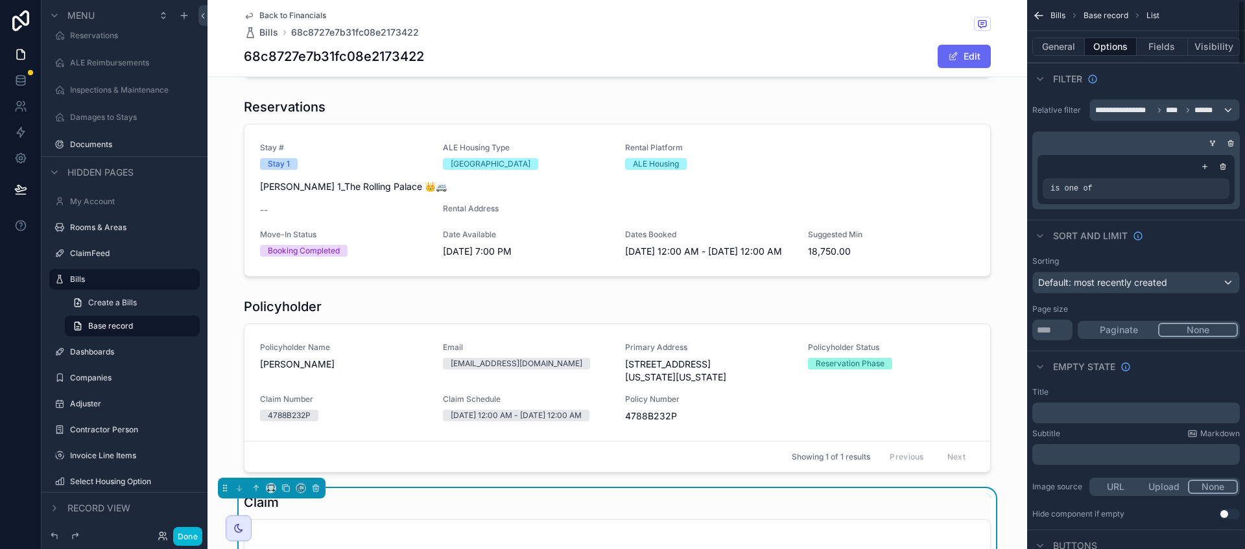
scroll to position [519, 0]
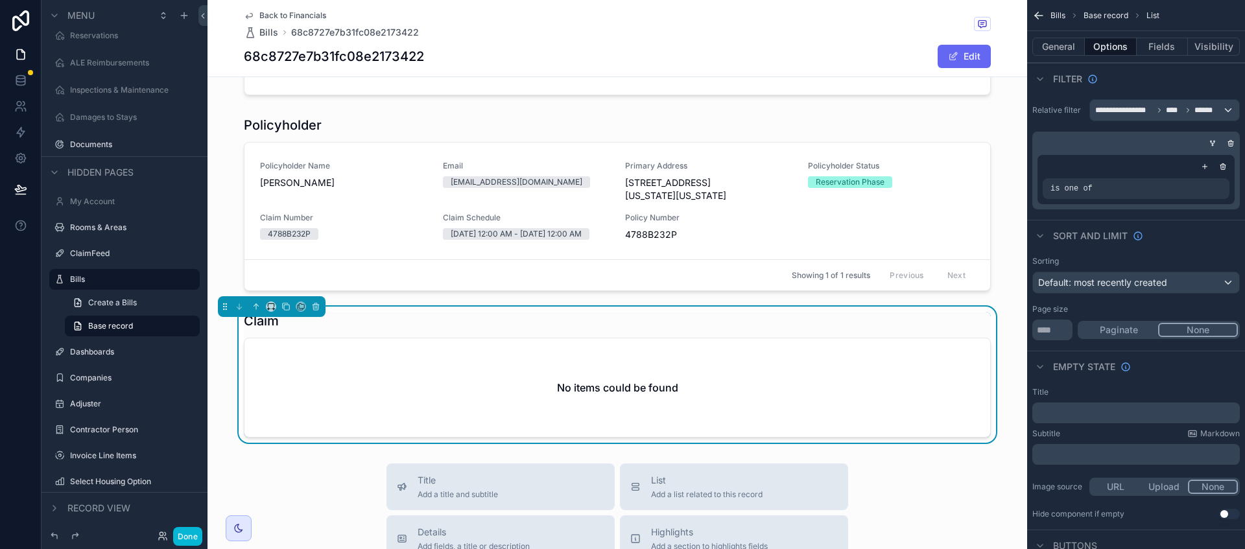
click at [1225, 167] on icon "scrollable content" at bounding box center [1223, 167] width 5 height 5
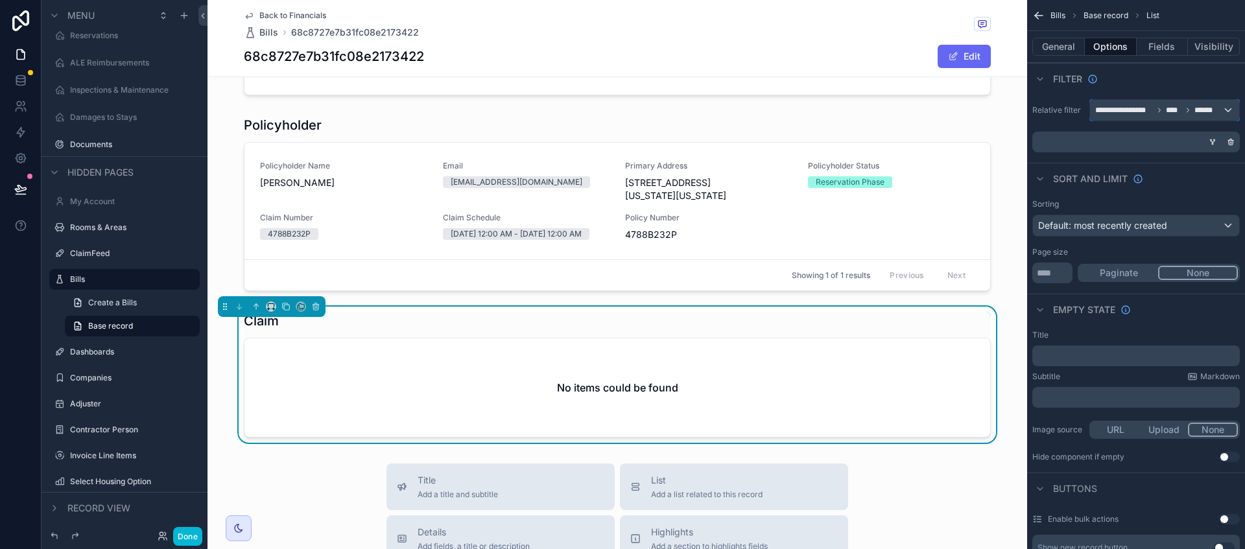
click at [1227, 111] on div "**********" at bounding box center [1164, 110] width 149 height 21
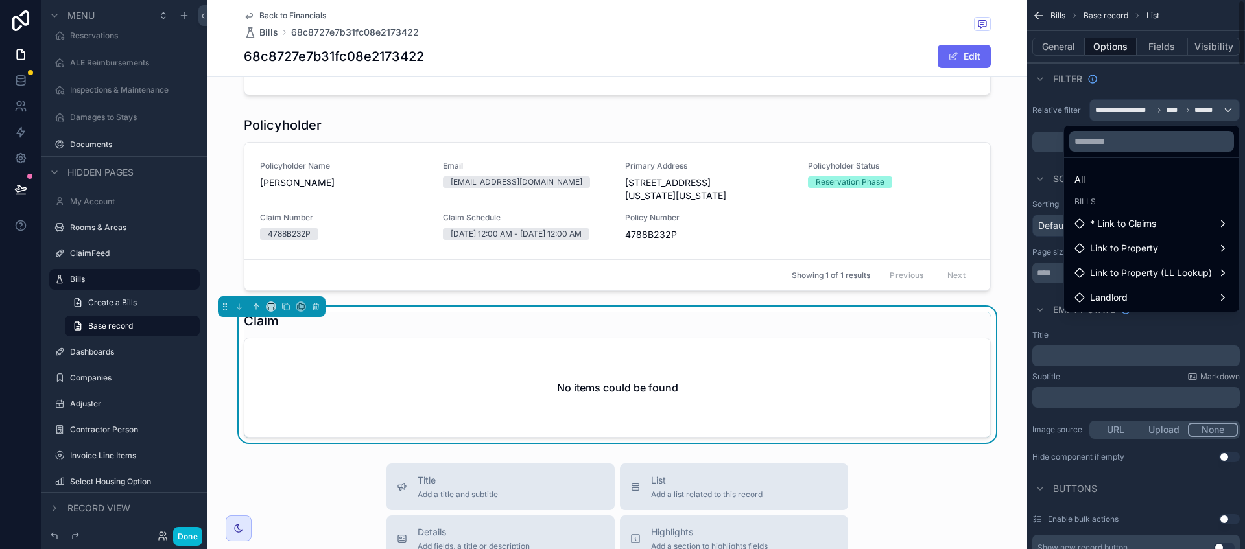
click at [1093, 178] on div "All" at bounding box center [1152, 180] width 154 height 16
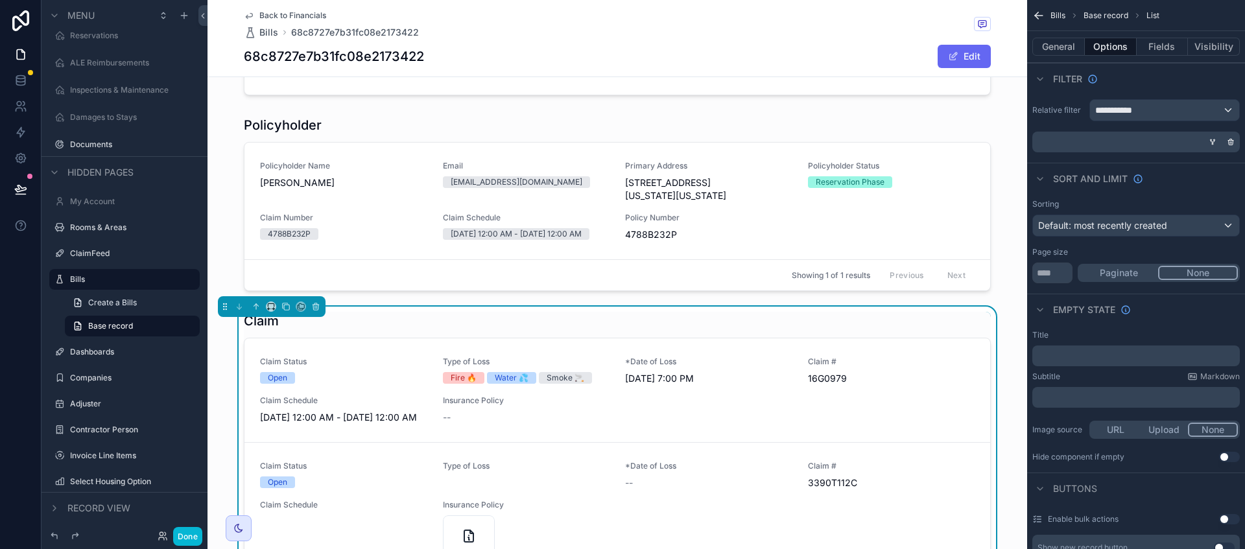
click at [1156, 147] on div "scrollable content" at bounding box center [1134, 142] width 208 height 21
click at [1216, 146] on div "scrollable content" at bounding box center [1212, 142] width 13 height 13
click at [1212, 142] on icon "scrollable content" at bounding box center [1212, 141] width 3 height 1
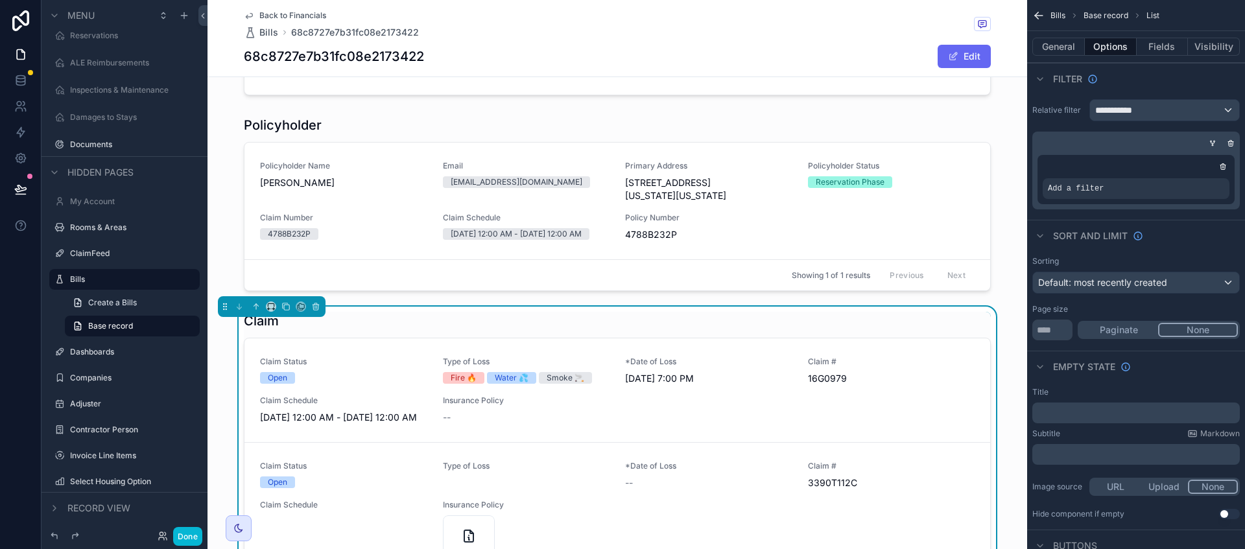
click at [0, 0] on icon "scrollable content" at bounding box center [0, 0] width 0 height 0
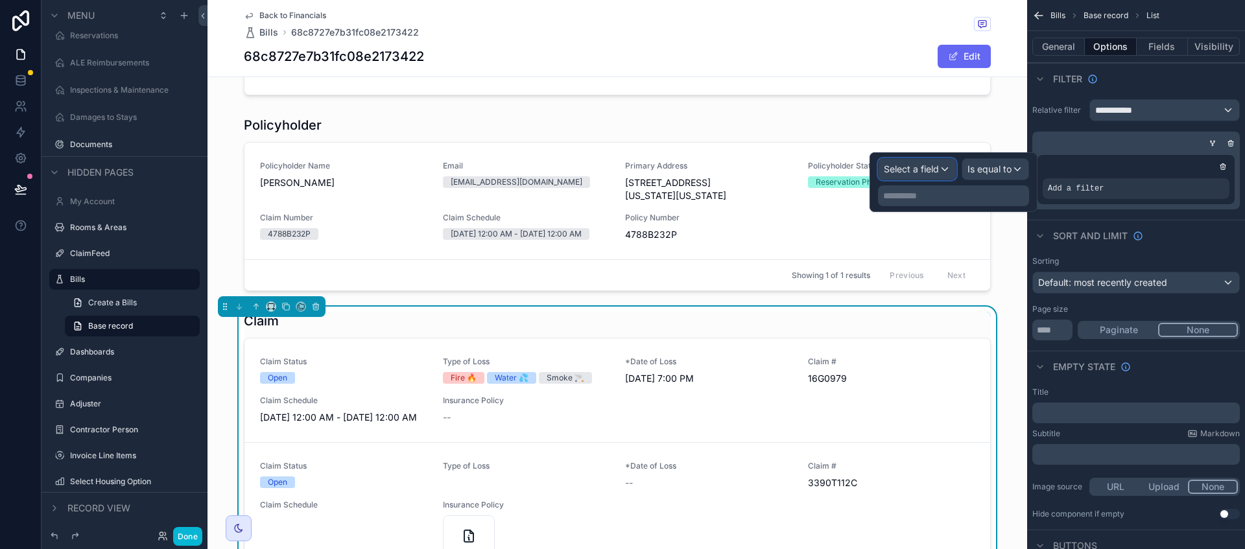
click at [926, 171] on span "Select a field" at bounding box center [911, 168] width 55 height 11
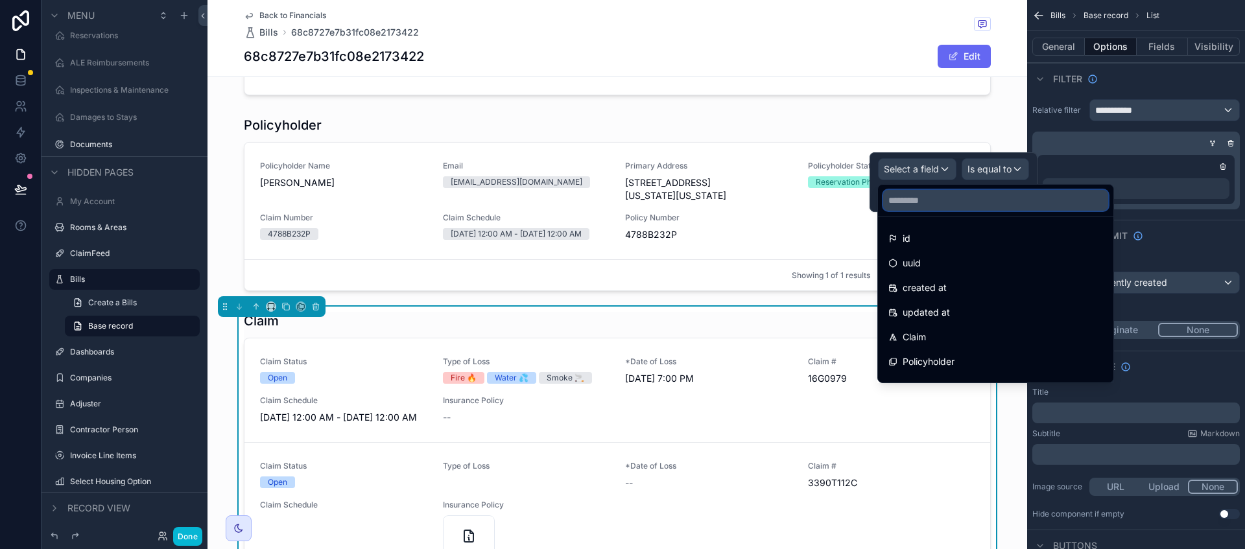
click at [968, 204] on input "text" at bounding box center [995, 200] width 225 height 21
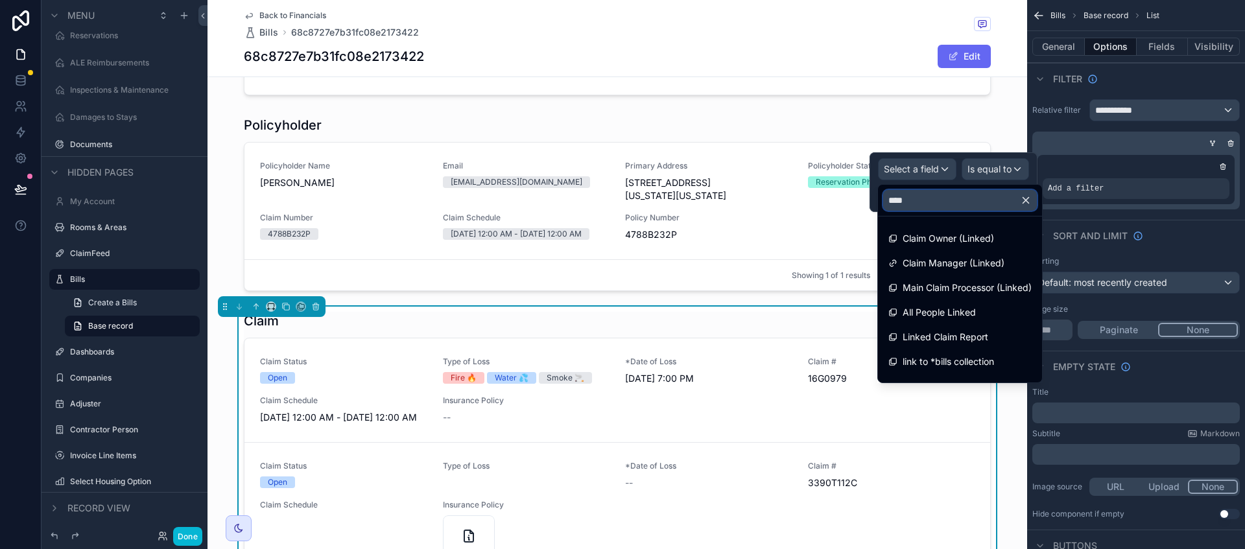
type input "****"
click at [971, 372] on div "link to *bills collection" at bounding box center [960, 361] width 159 height 23
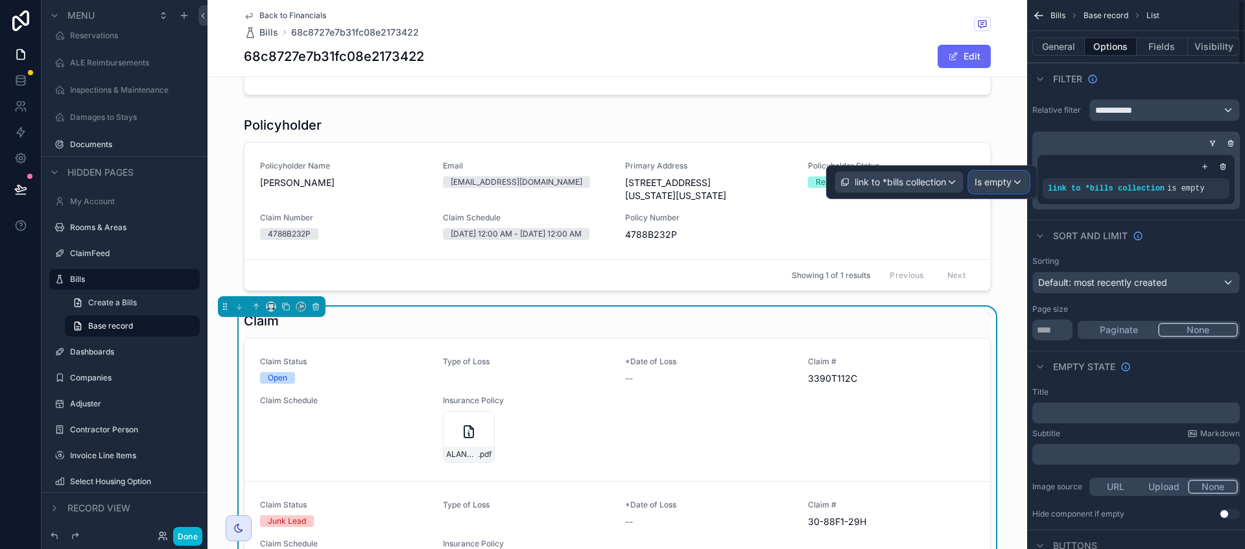
click at [997, 179] on span "Is empty" at bounding box center [993, 182] width 37 height 13
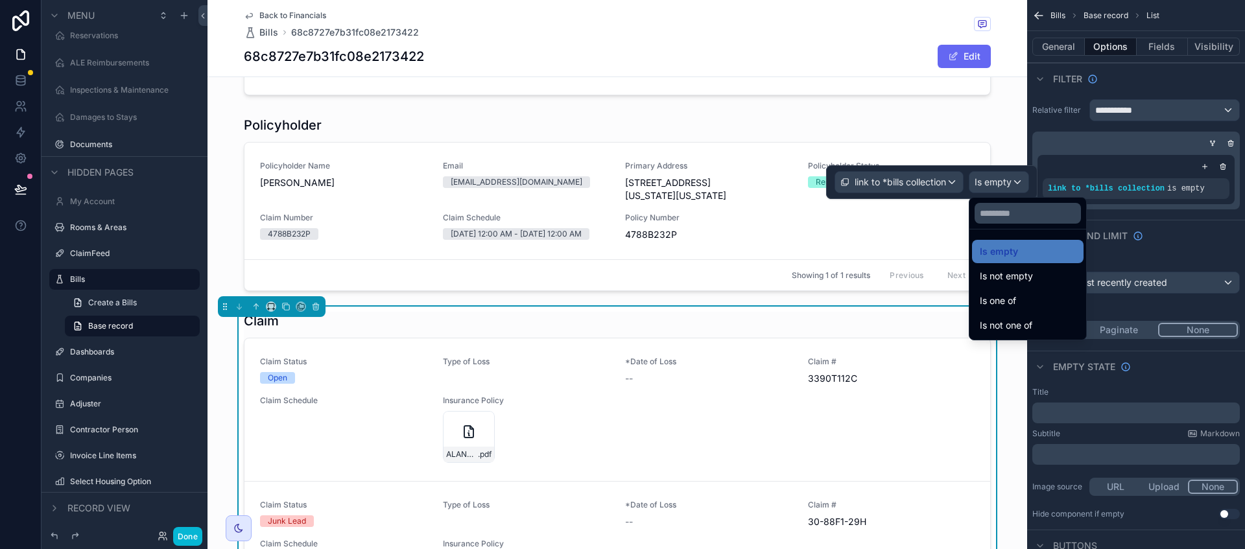
click at [1021, 299] on div "Is one of" at bounding box center [1028, 301] width 96 height 16
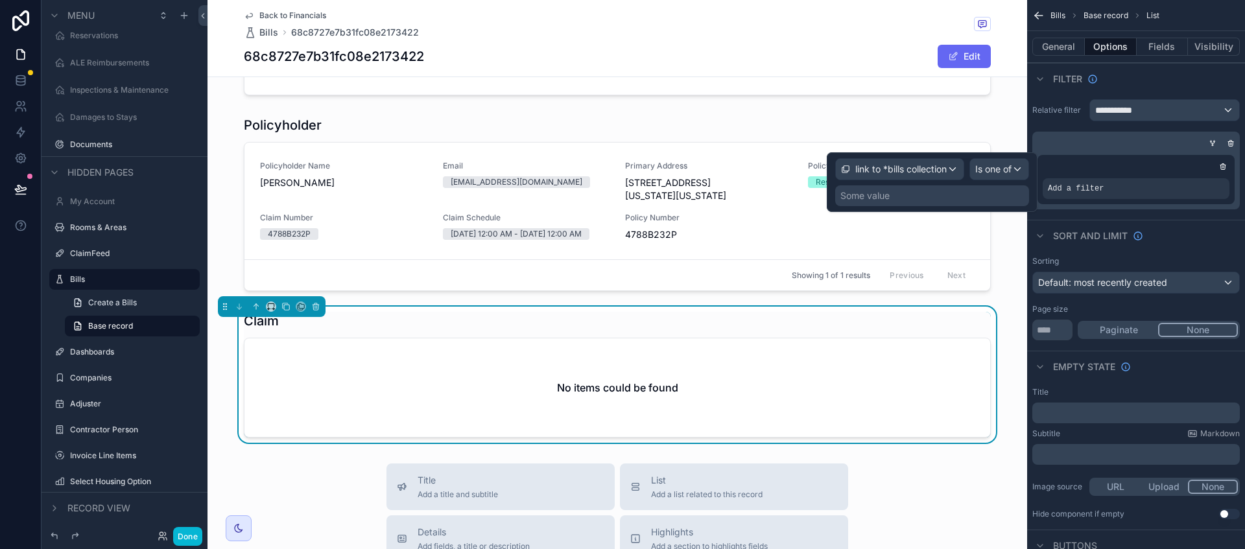
click at [943, 200] on div "Some value" at bounding box center [932, 195] width 194 height 21
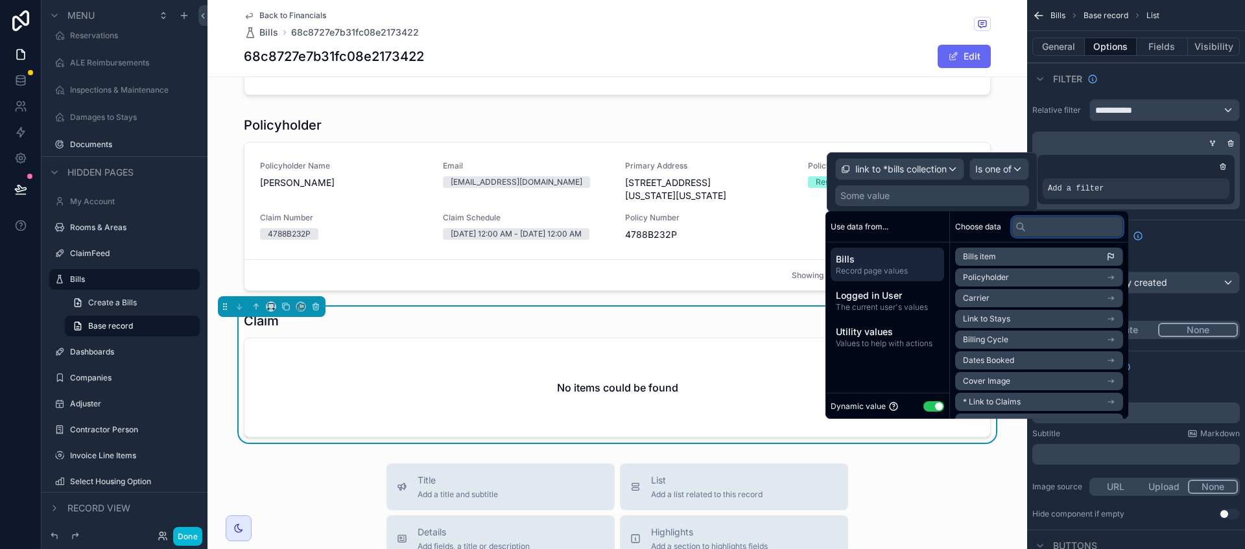
click at [1063, 228] on input "text" at bounding box center [1068, 227] width 112 height 21
click at [1021, 252] on li "Bills item" at bounding box center [1039, 257] width 168 height 18
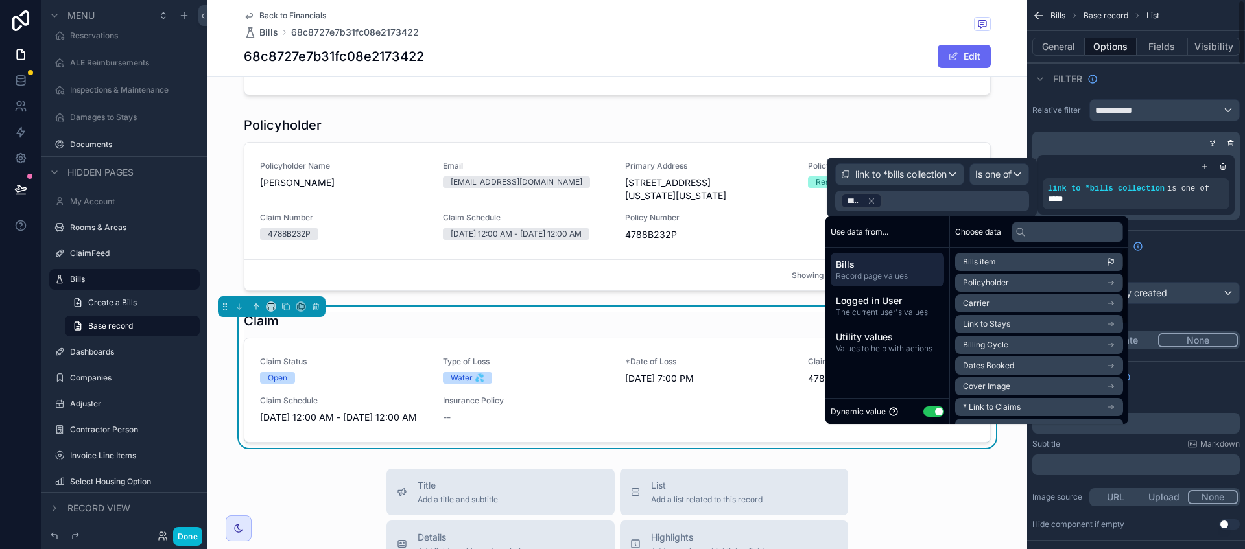
click at [1212, 248] on div "Sort And Limit" at bounding box center [1136, 245] width 218 height 31
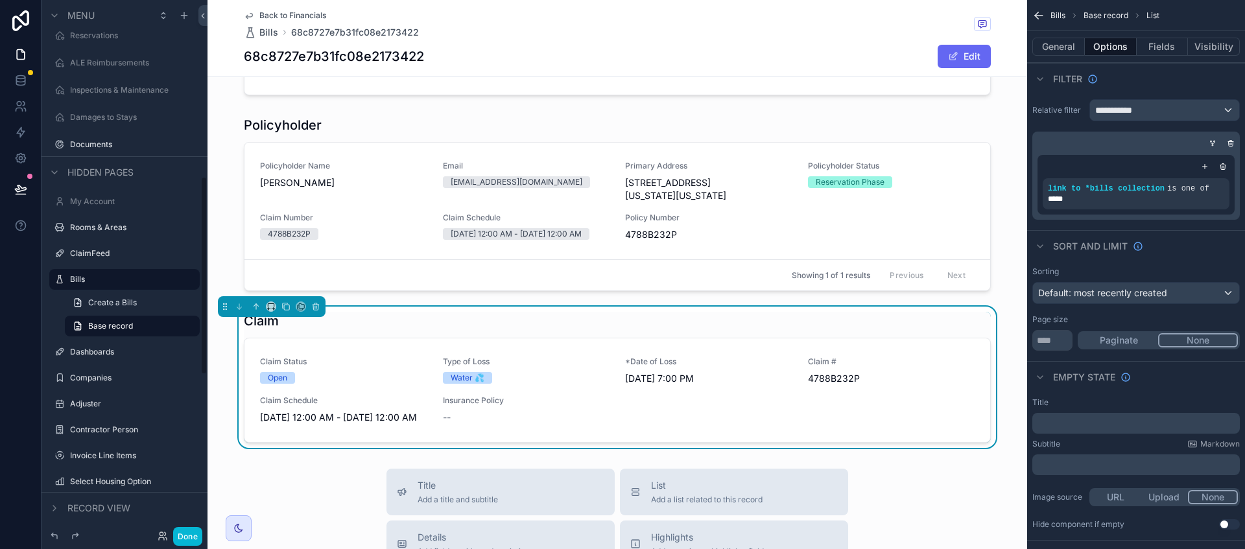
click at [215, 296] on div "scrollable content" at bounding box center [618, 203] width 820 height 185
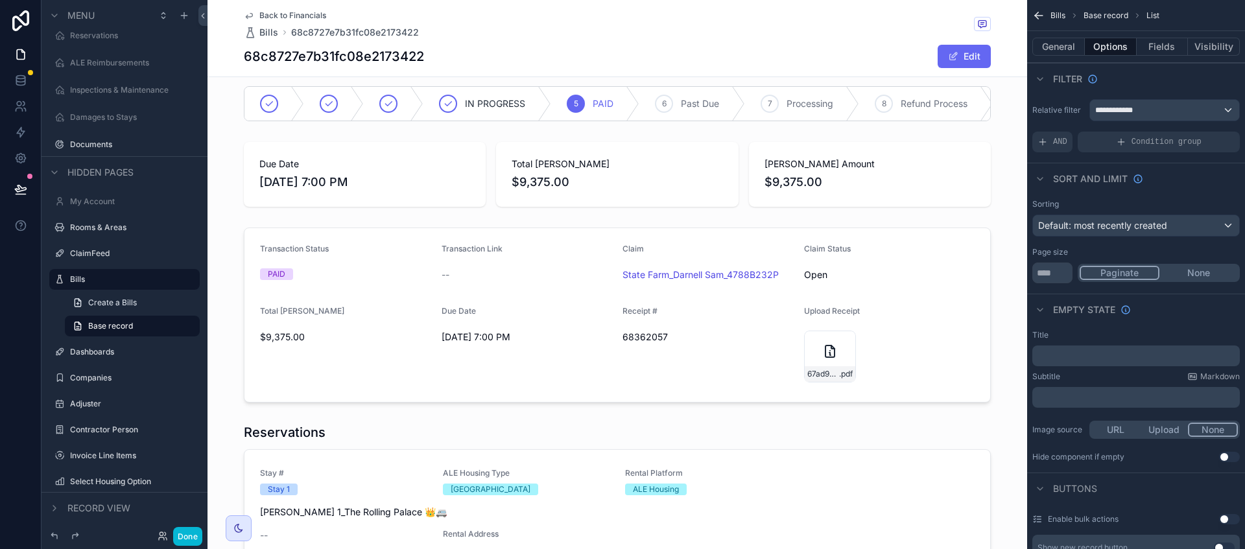
scroll to position [0, 0]
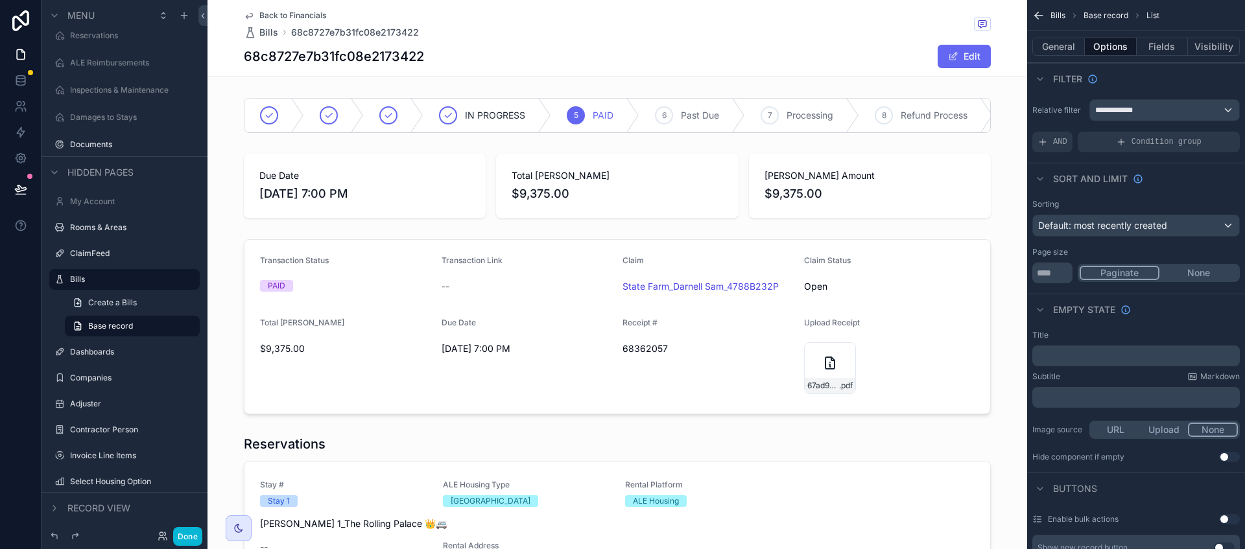
click at [370, 370] on div "scrollable content" at bounding box center [618, 326] width 820 height 185
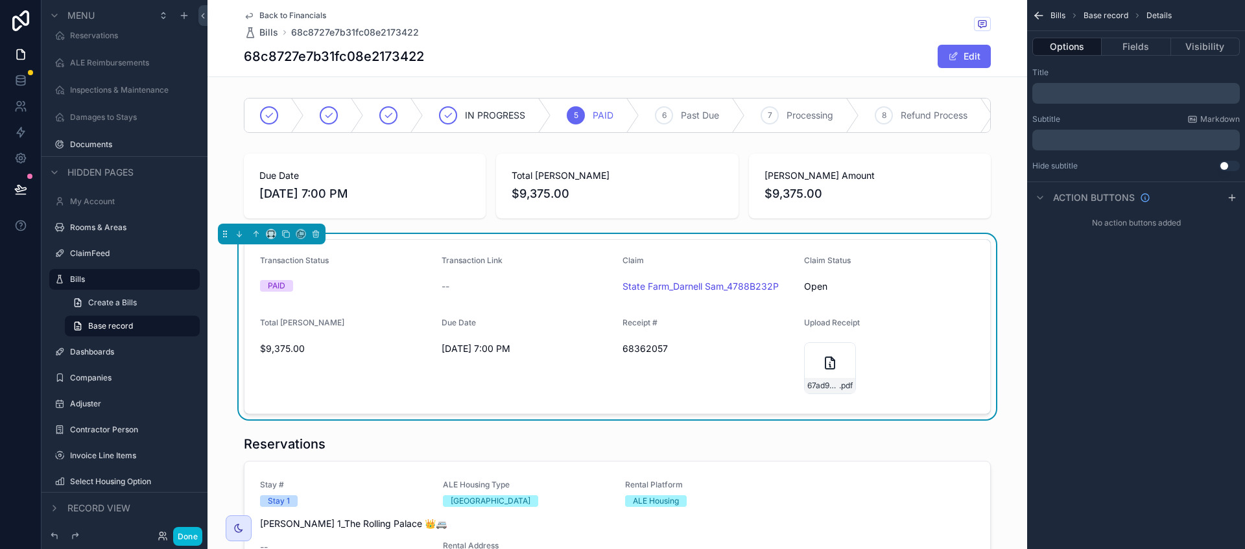
click at [1134, 42] on button "Fields" at bounding box center [1136, 47] width 69 height 18
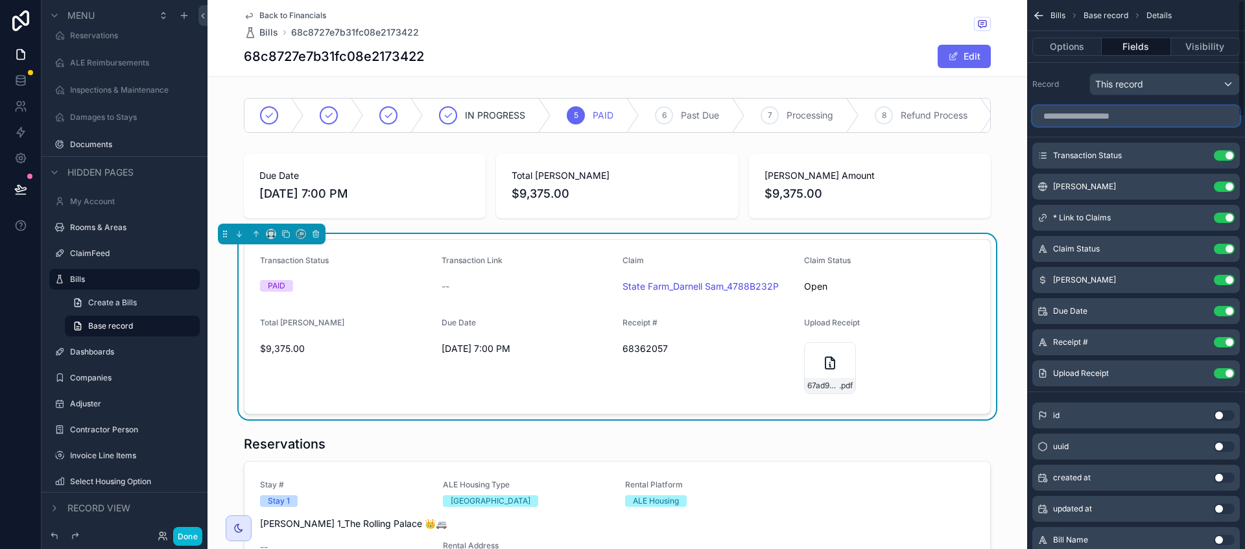
click at [1121, 117] on input "scrollable content" at bounding box center [1136, 116] width 208 height 21
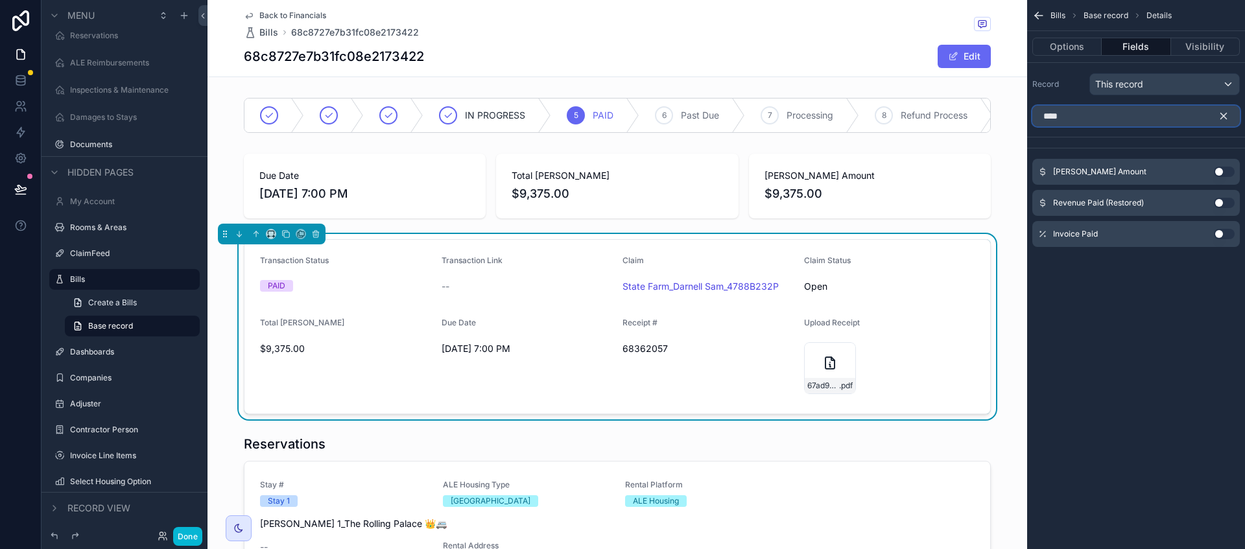
type input "****"
click at [1218, 174] on button "Use setting" at bounding box center [1224, 172] width 21 height 10
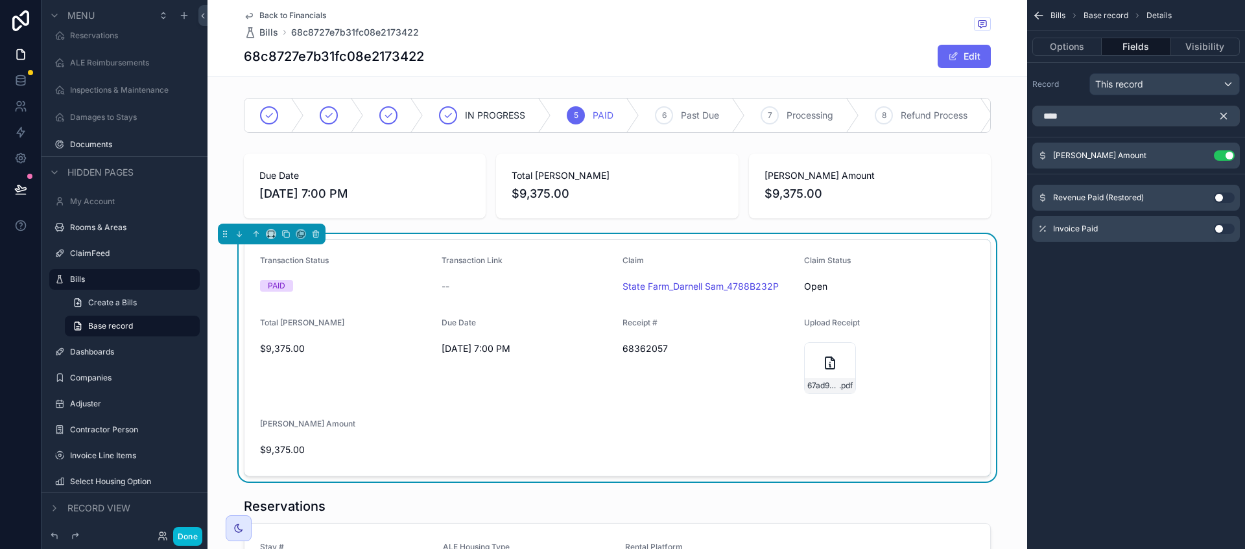
click at [1224, 116] on icon "scrollable content" at bounding box center [1224, 116] width 6 height 6
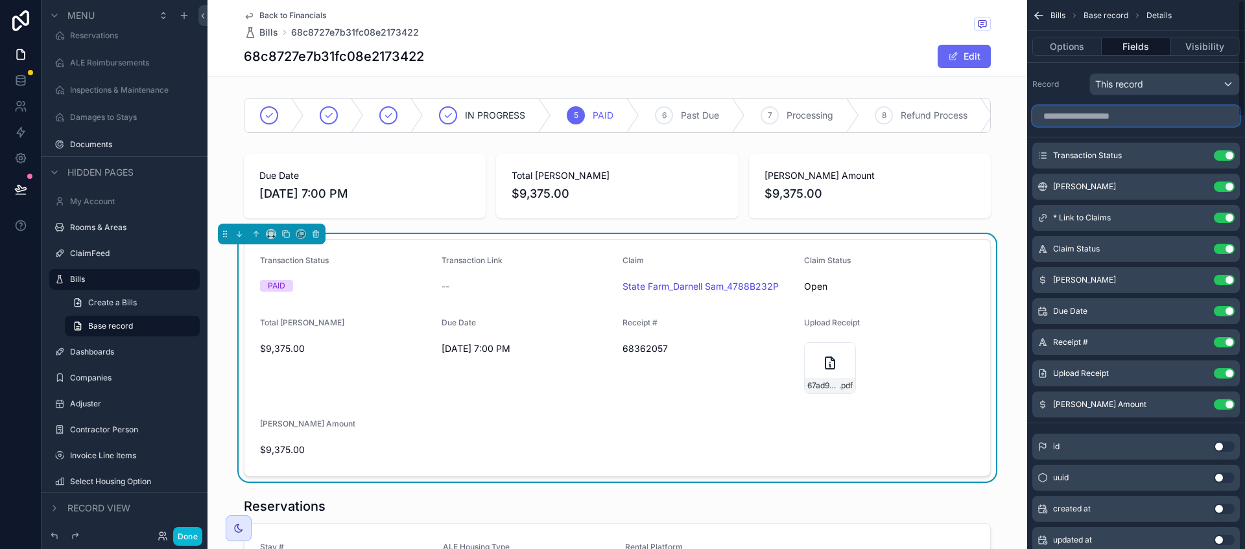
click at [1102, 115] on input "scrollable content" at bounding box center [1136, 116] width 208 height 21
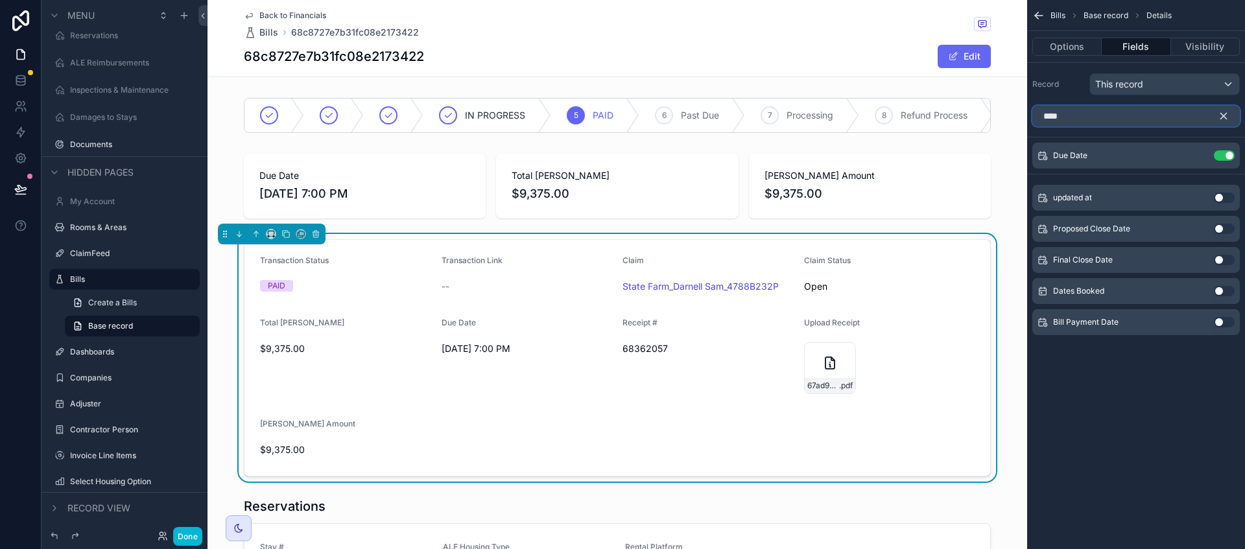
type input "****"
click at [1220, 324] on button "Use setting" at bounding box center [1224, 322] width 21 height 10
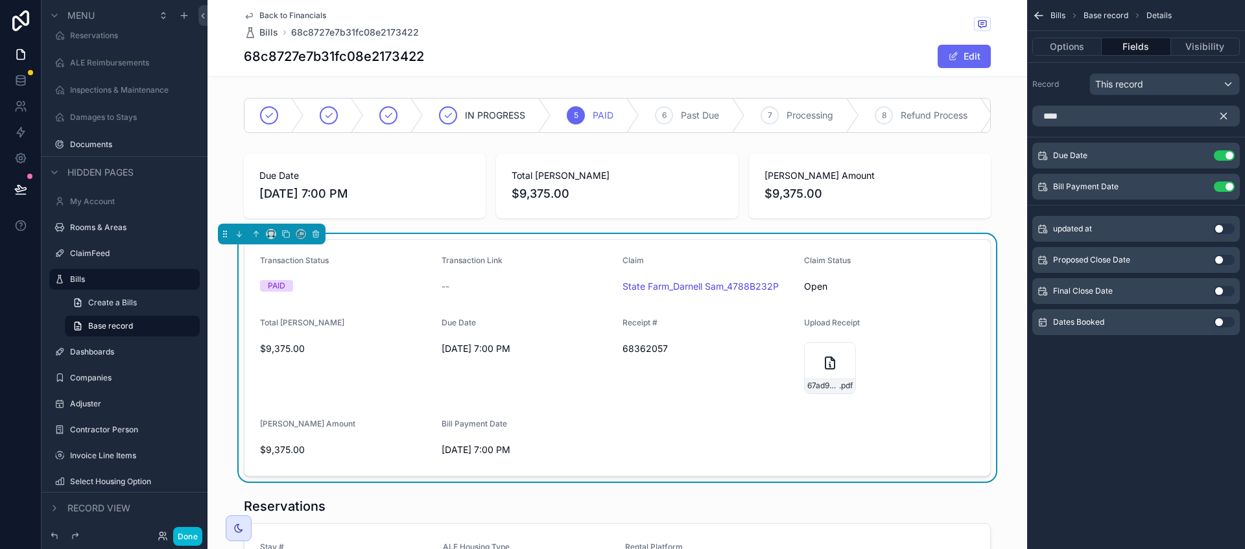
click at [1229, 113] on icon "scrollable content" at bounding box center [1224, 116] width 12 height 12
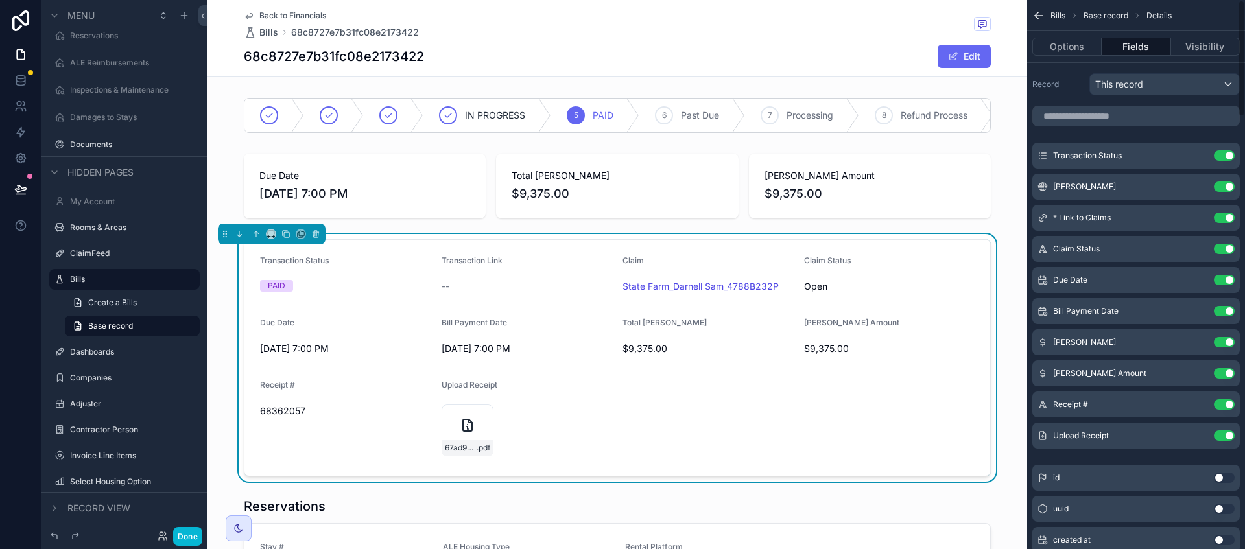
click at [969, 56] on button "Edit" at bounding box center [964, 56] width 53 height 23
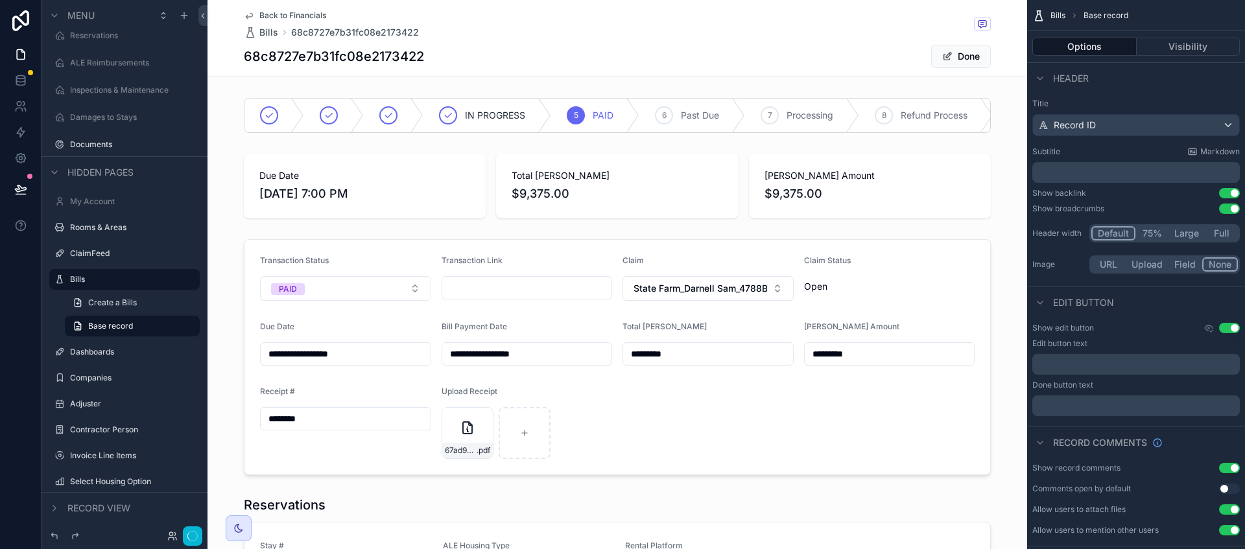
click at [969, 56] on button "Done" at bounding box center [961, 56] width 60 height 23
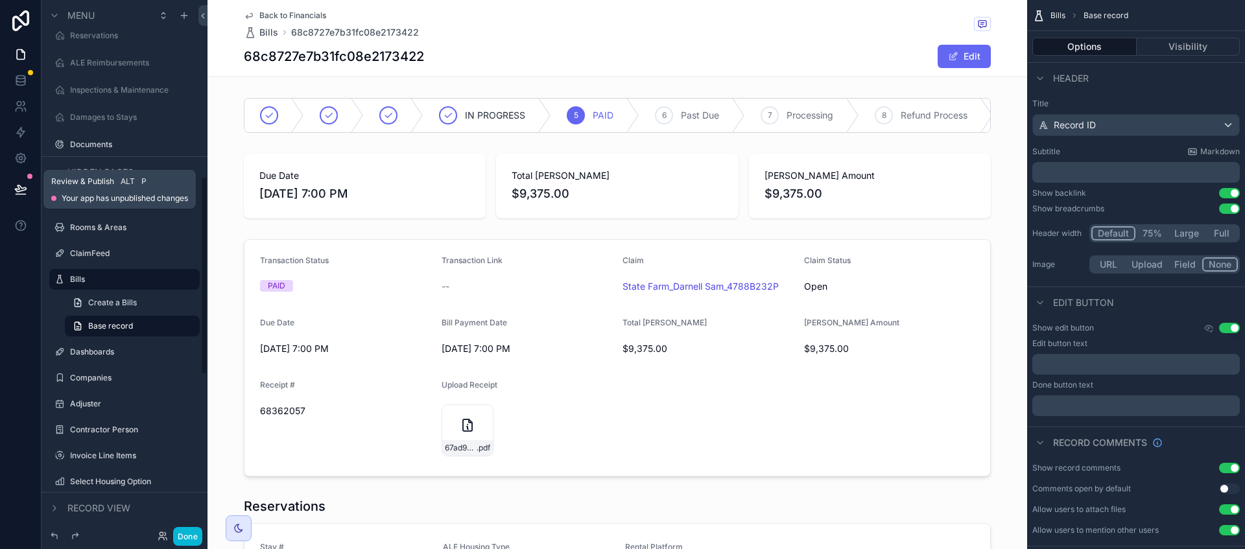
click at [26, 180] on button at bounding box center [20, 189] width 29 height 36
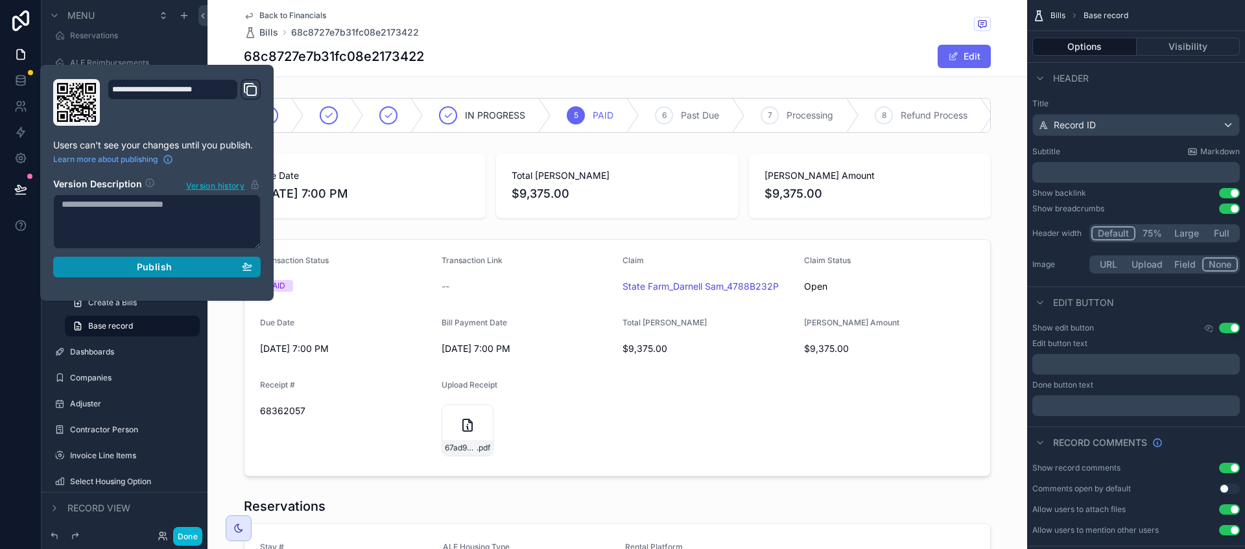
click at [196, 265] on div "Publish" at bounding box center [157, 267] width 191 height 12
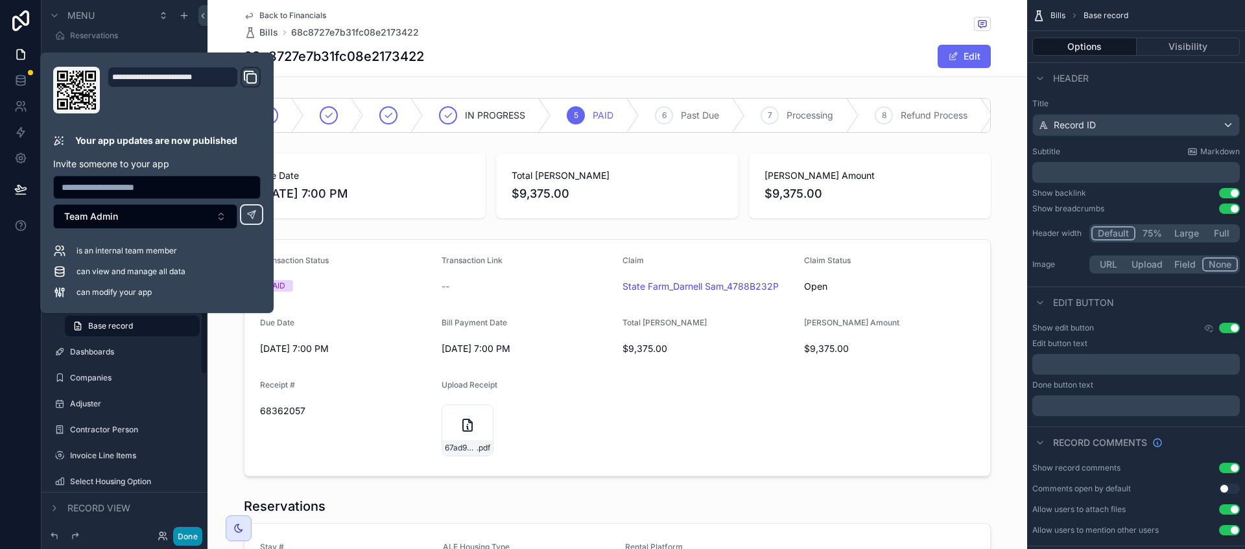
click at [194, 528] on button "Done" at bounding box center [187, 536] width 29 height 19
